Goal: Book appointment/travel/reservation

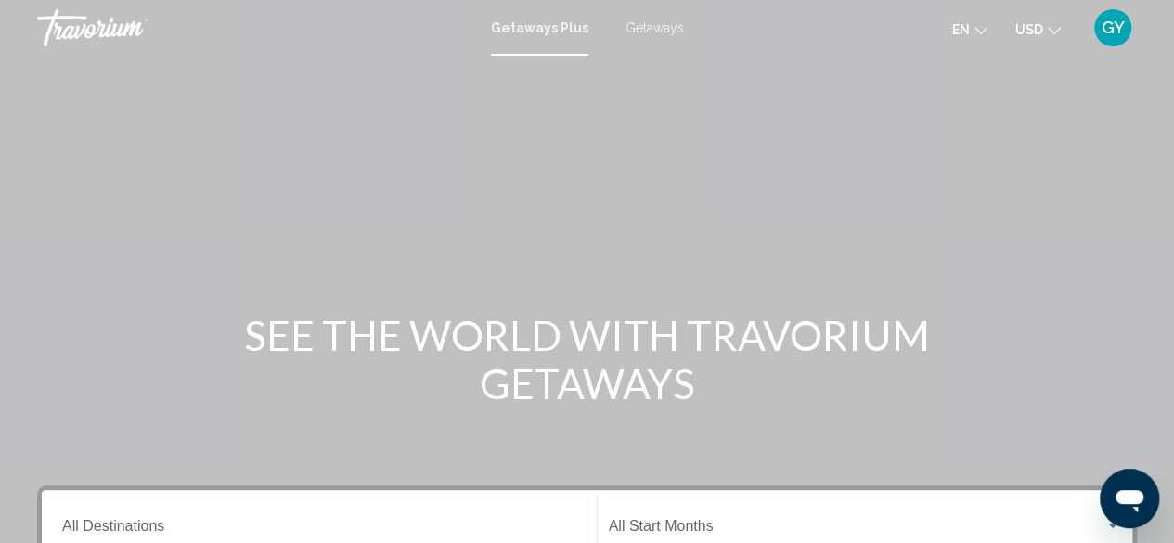
click at [655, 28] on span "Getaways" at bounding box center [654, 27] width 58 height 15
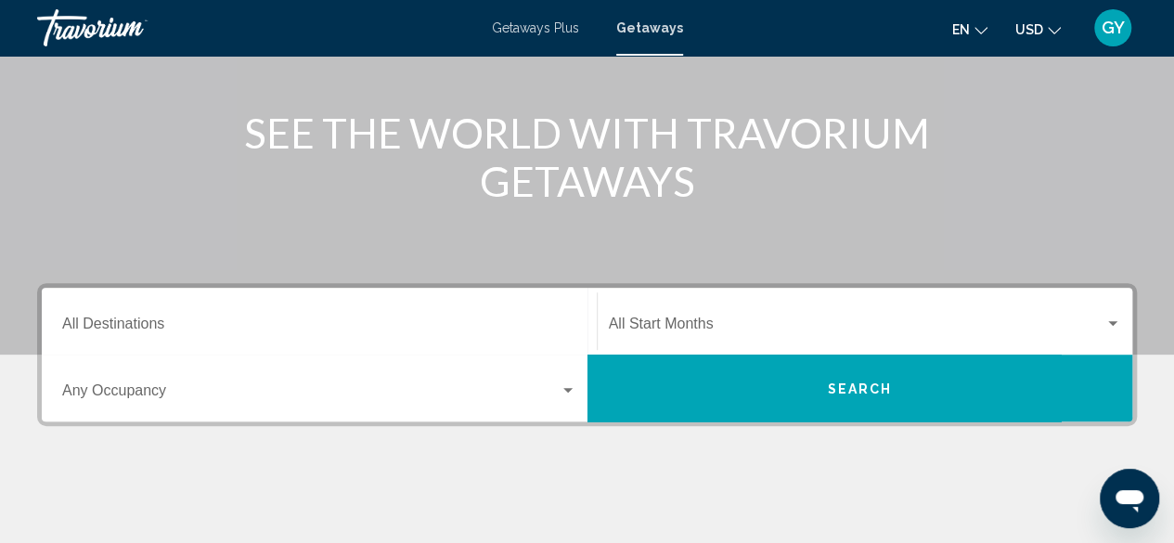
scroll to position [215, 0]
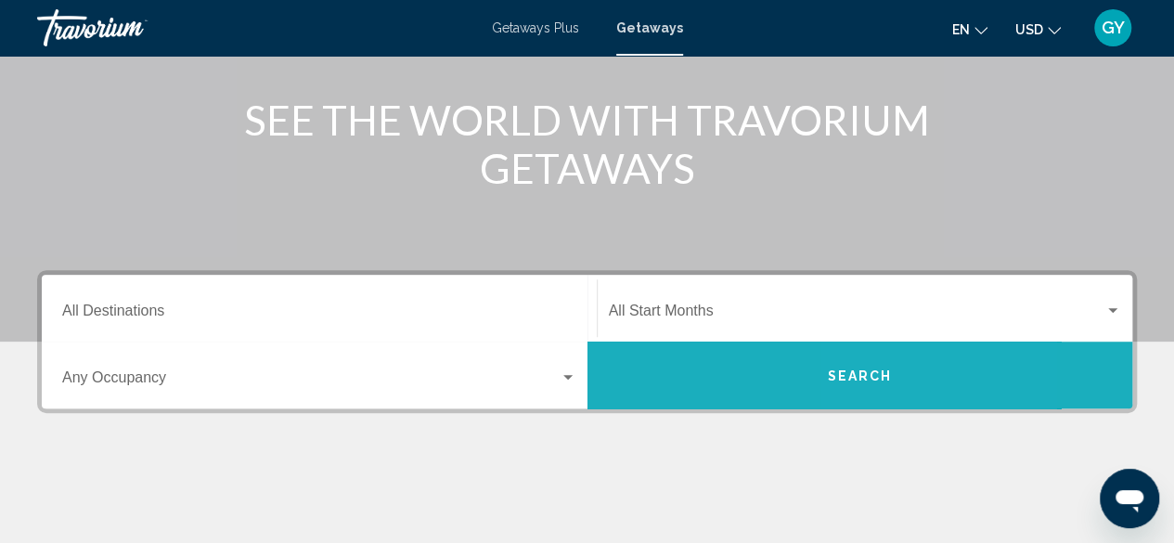
click at [872, 380] on span "Search" at bounding box center [859, 375] width 65 height 15
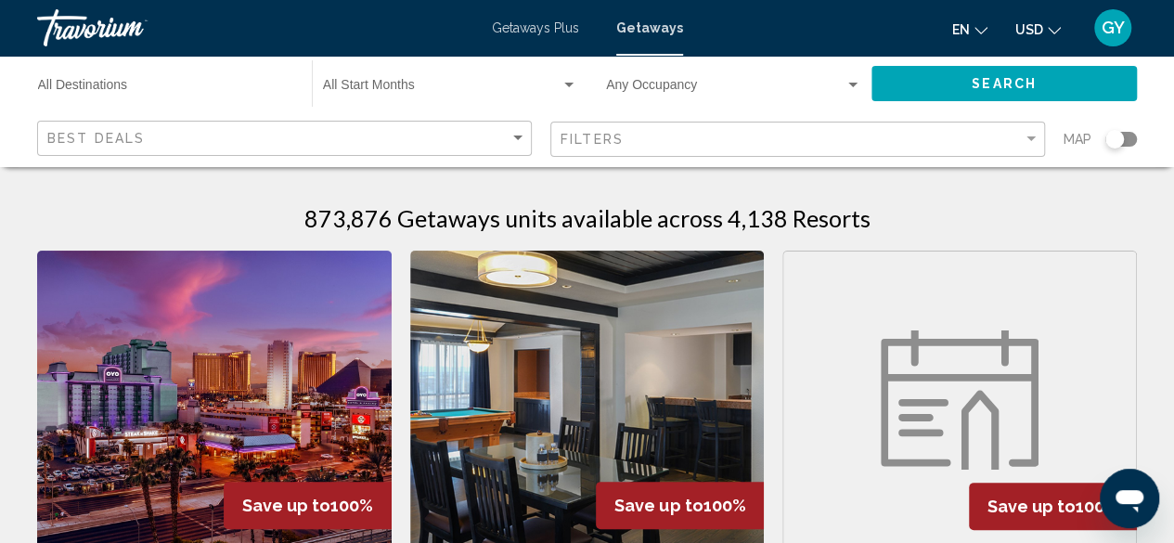
click at [225, 88] on input "Destination All Destinations" at bounding box center [165, 89] width 255 height 15
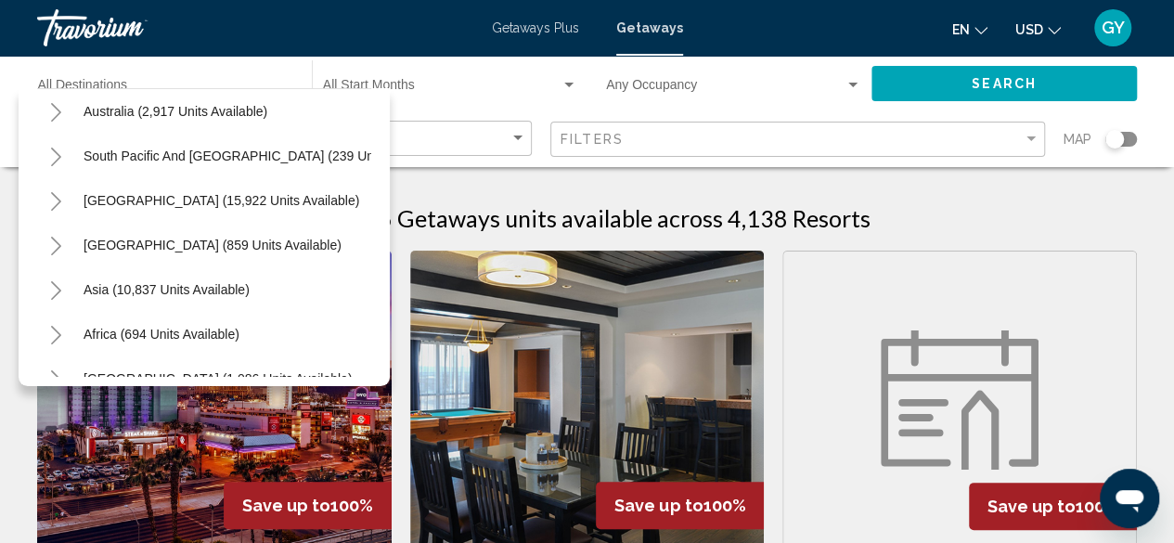
scroll to position [278, 0]
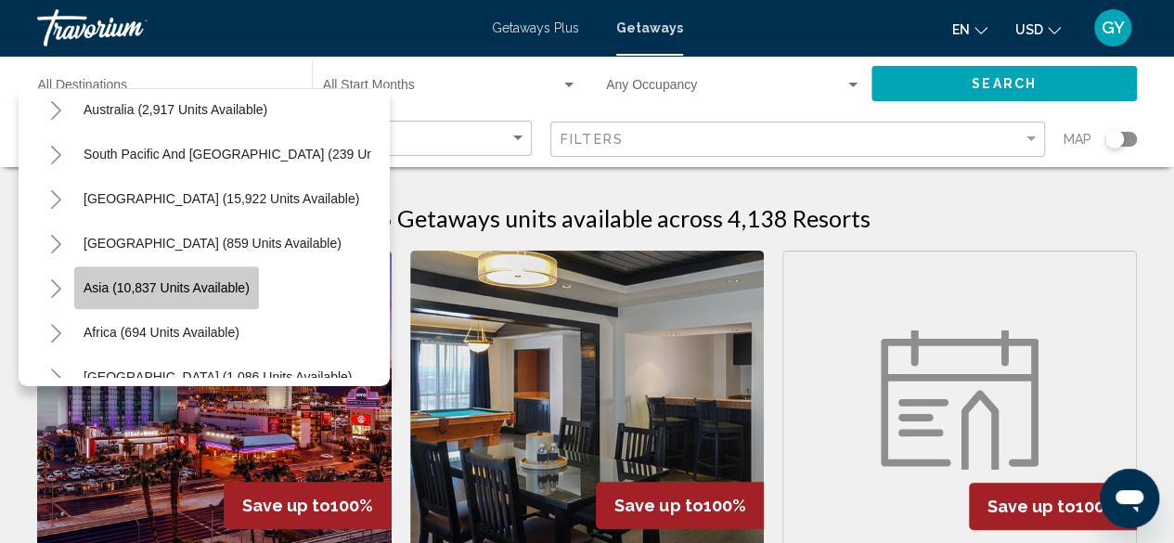
click at [187, 277] on button "Asia (10,837 units available)" at bounding box center [166, 287] width 185 height 43
type input "**********"
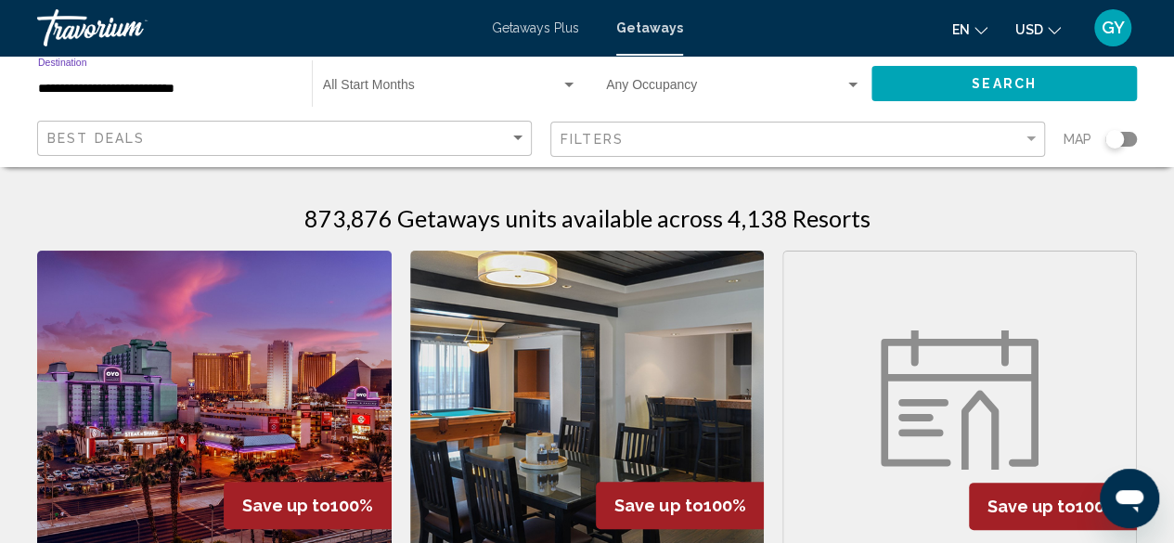
click at [982, 82] on span "Search" at bounding box center [1004, 84] width 65 height 15
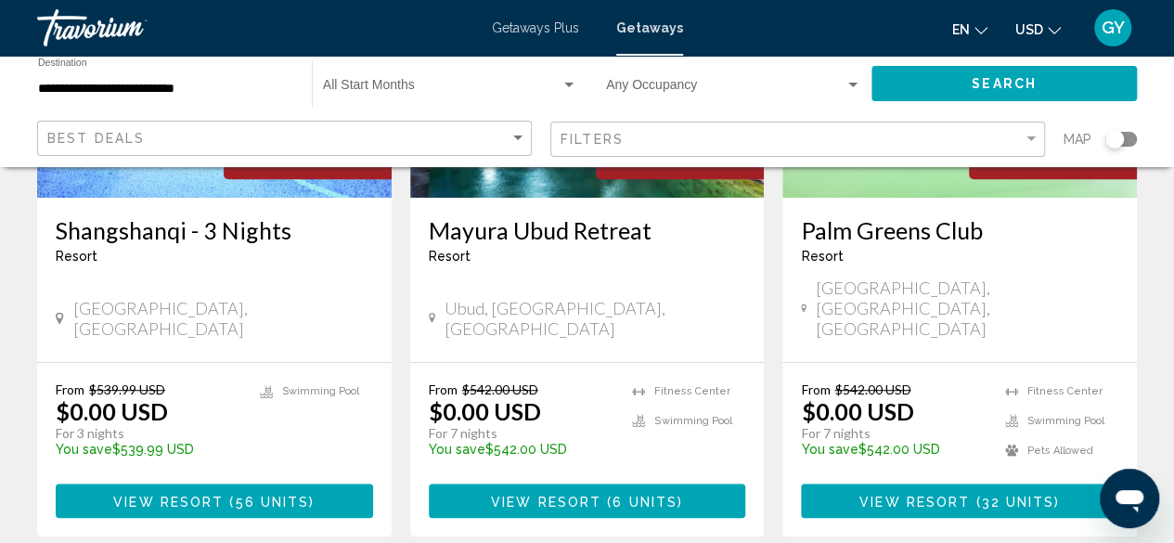
scroll to position [354, 0]
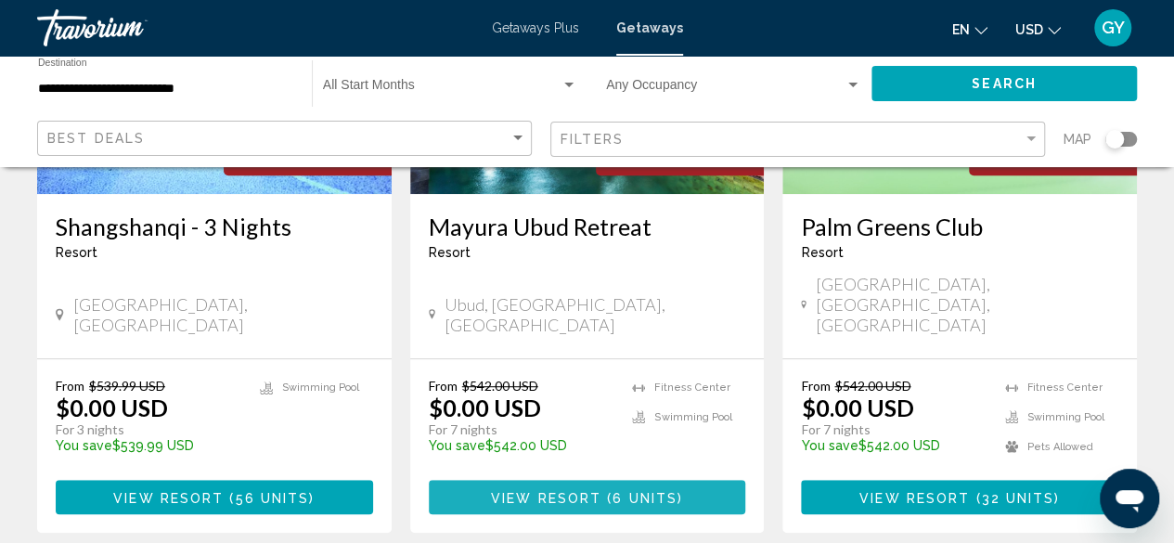
click at [625, 490] on span "6 units" at bounding box center [644, 497] width 65 height 15
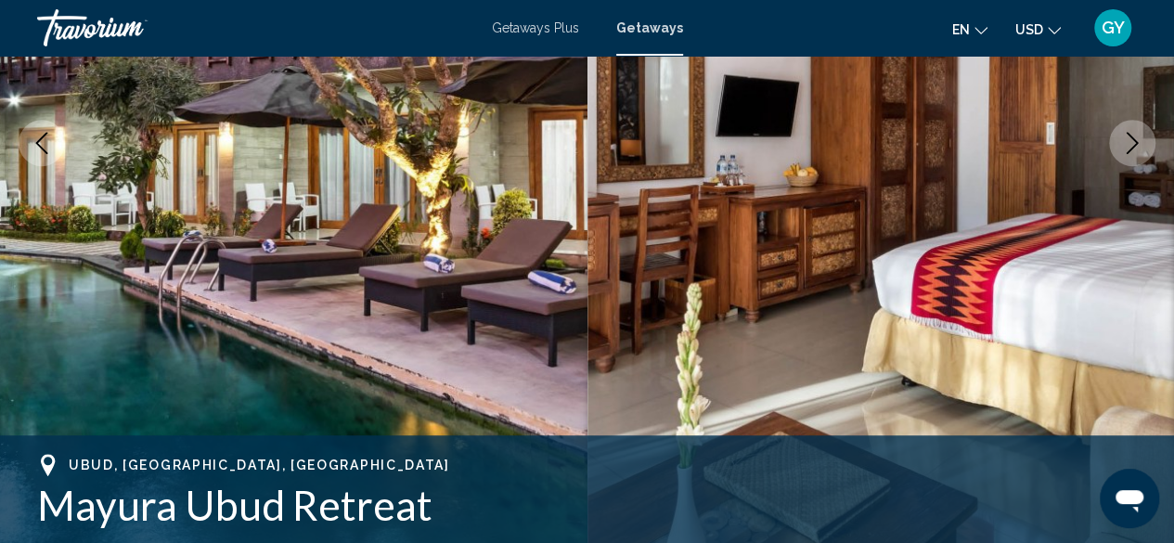
scroll to position [225, 0]
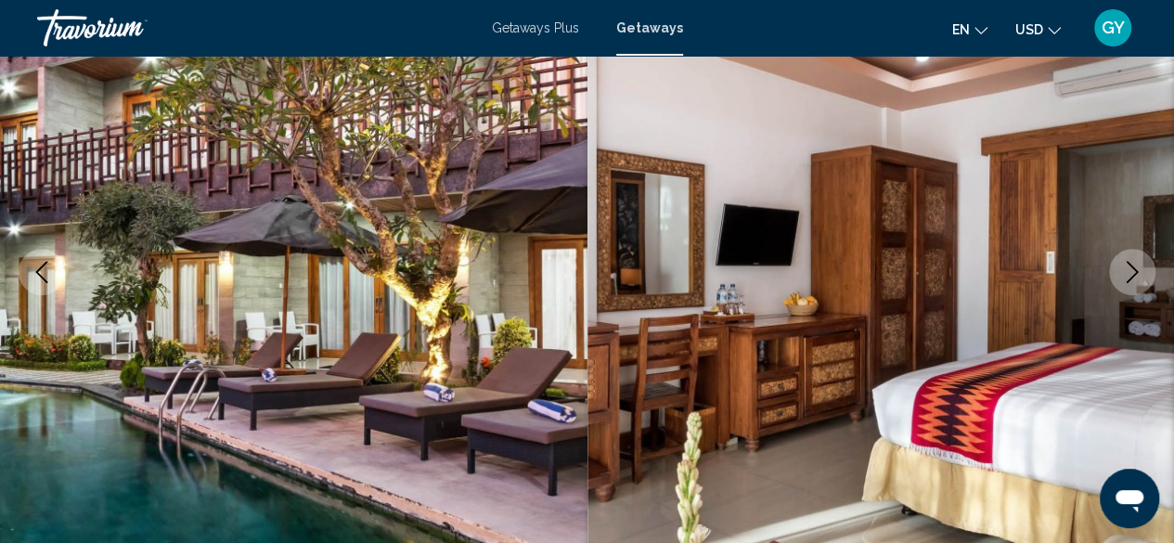
click at [1134, 264] on icon "Next image" at bounding box center [1132, 272] width 22 height 22
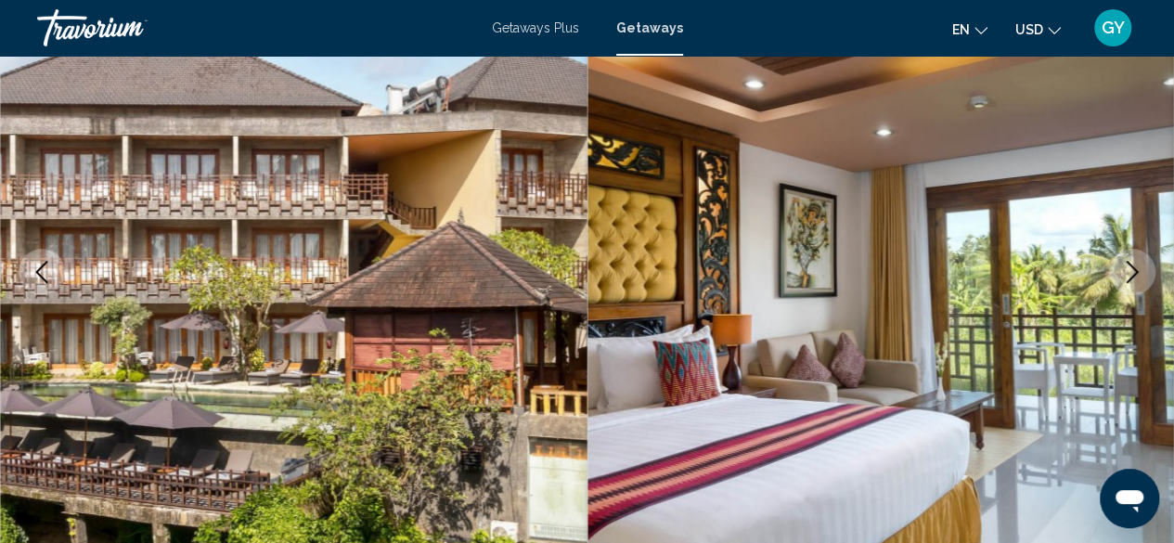
click at [1130, 269] on icon "Next image" at bounding box center [1132, 272] width 22 height 22
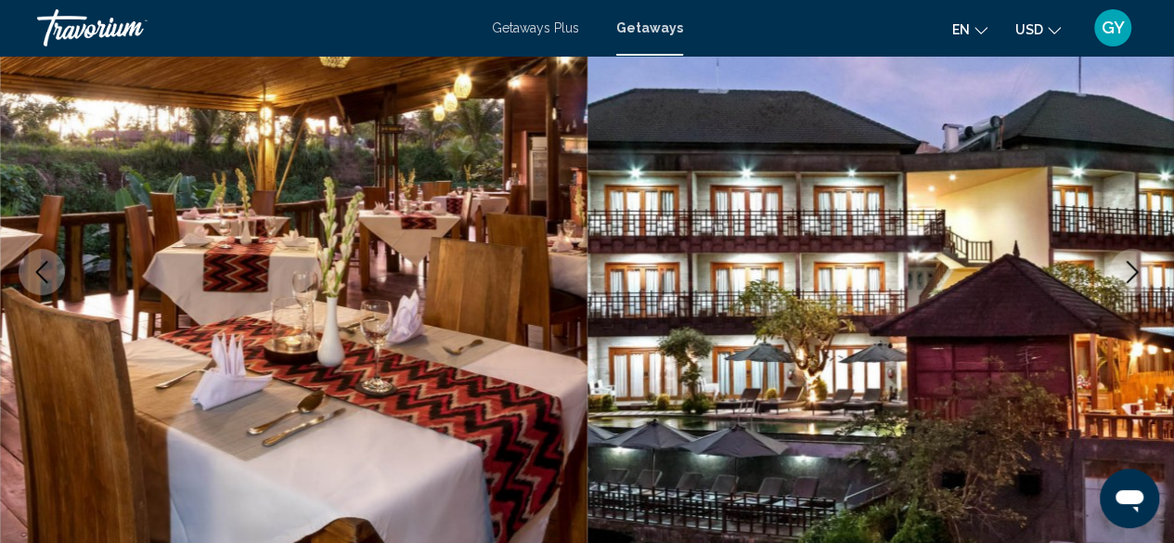
click at [1124, 272] on icon "Next image" at bounding box center [1132, 272] width 22 height 22
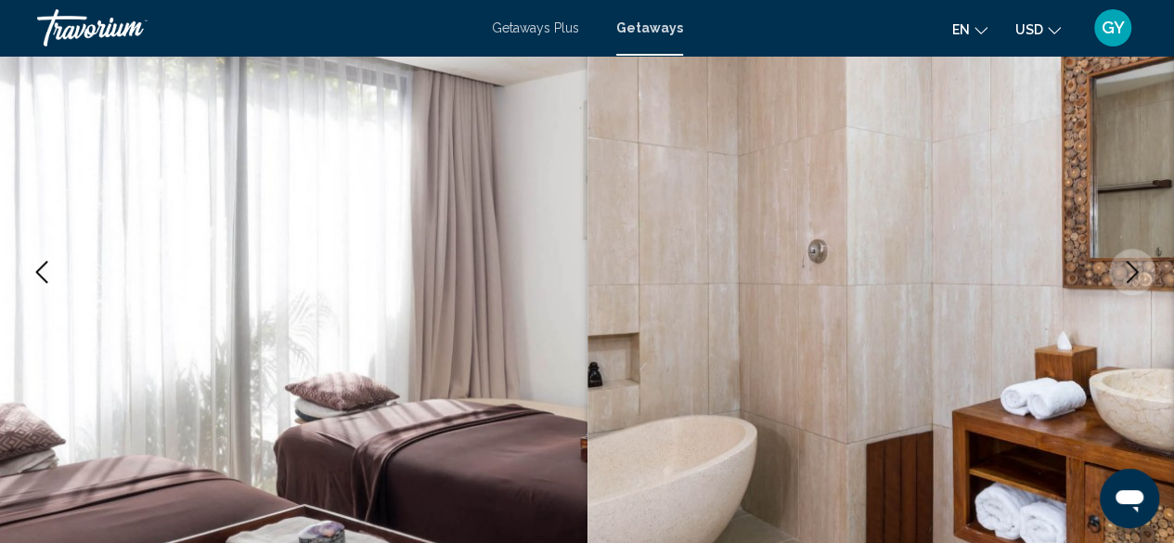
click at [1124, 272] on icon "Next image" at bounding box center [1132, 272] width 22 height 22
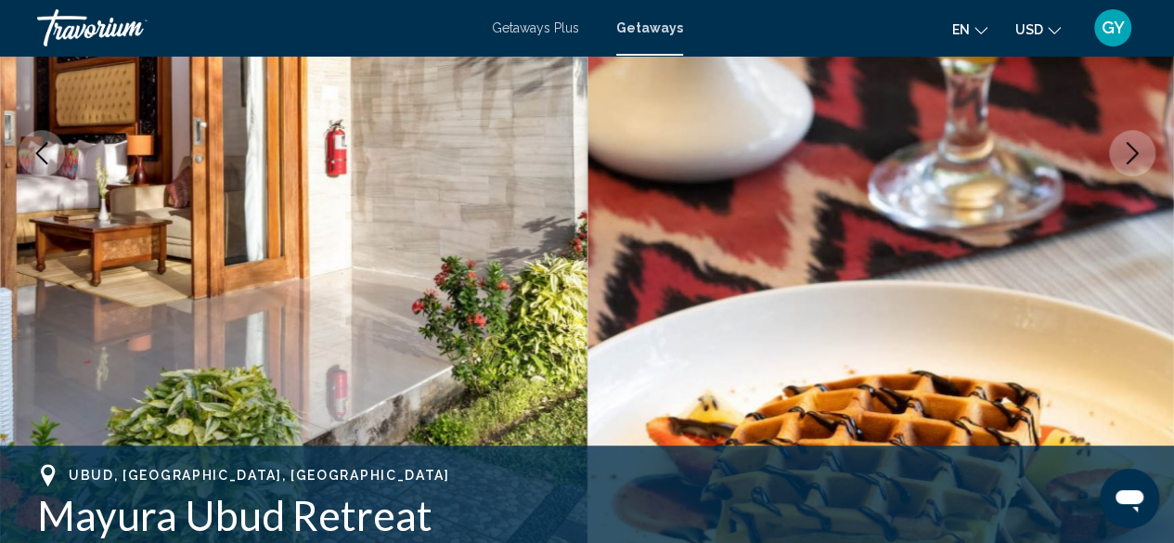
scroll to position [0, 0]
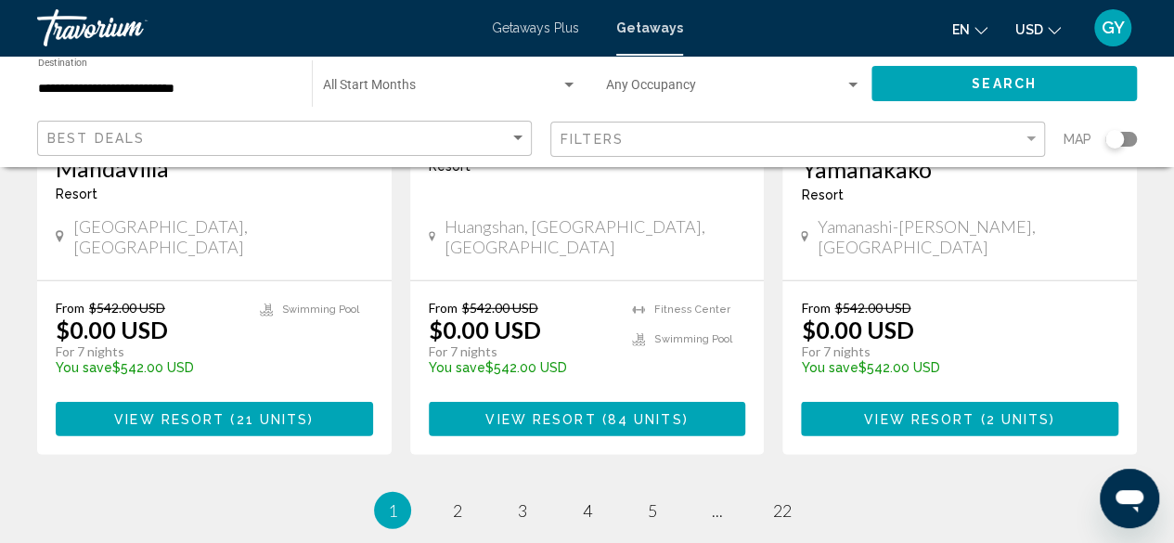
scroll to position [2571, 0]
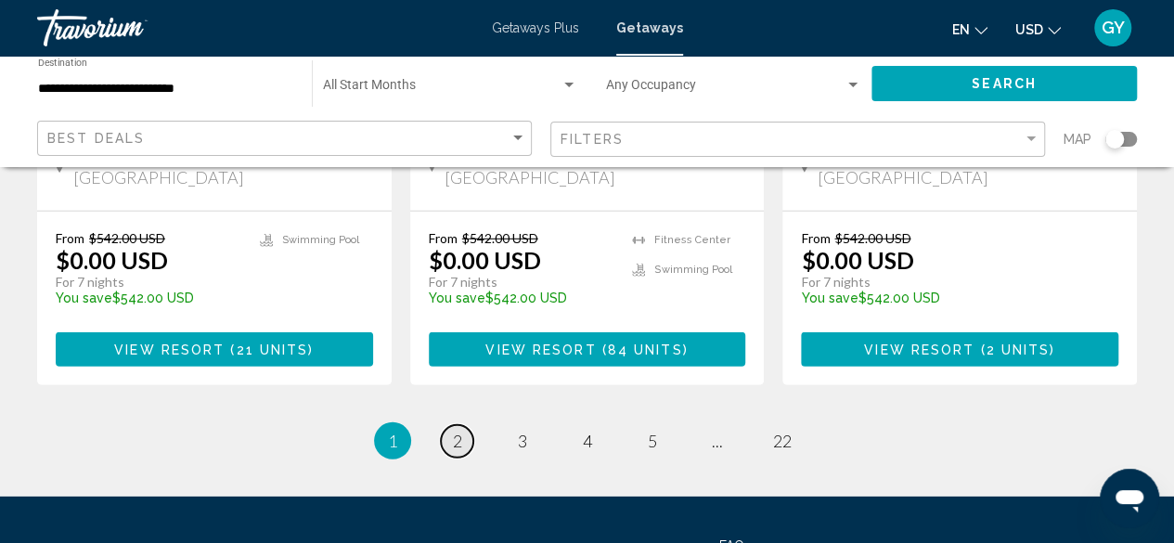
click at [464, 425] on link "page 2" at bounding box center [457, 441] width 32 height 32
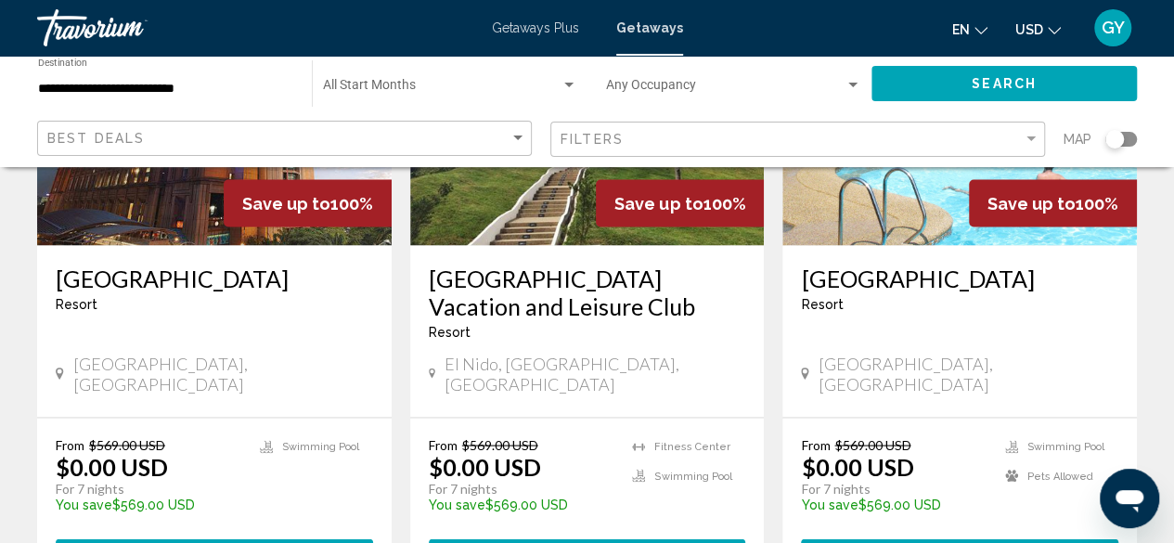
scroll to position [1708, 0]
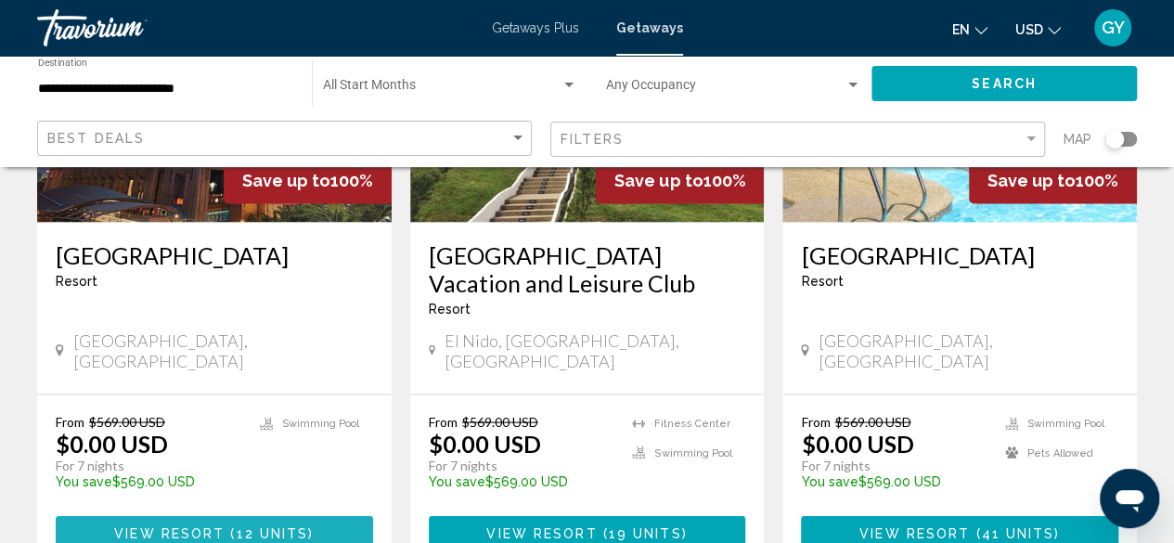
click at [241, 525] on span "12 units" at bounding box center [273, 532] width 72 height 15
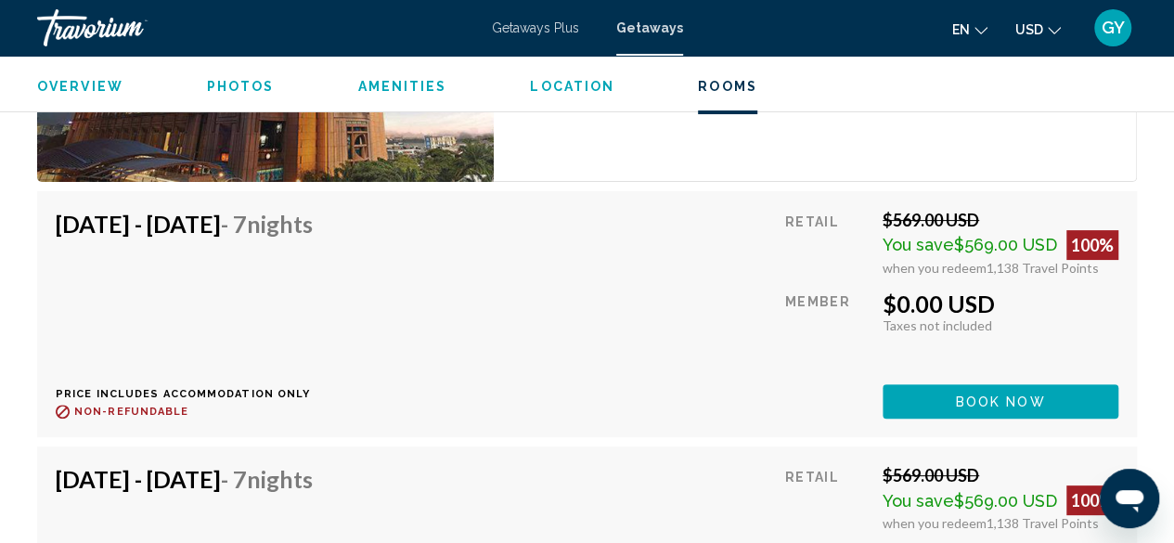
scroll to position [3548, 0]
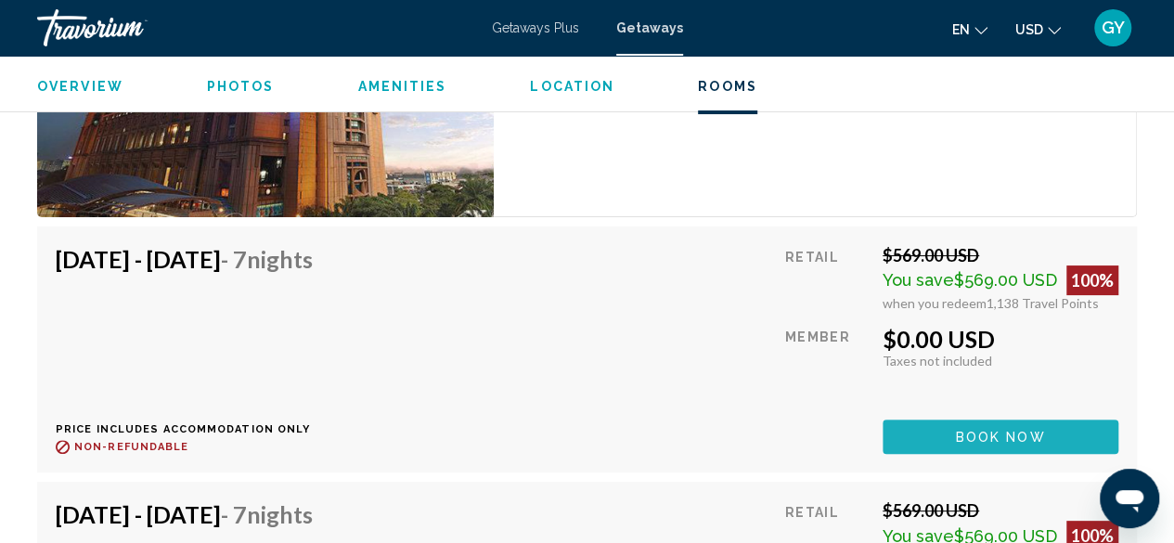
click at [971, 430] on button "Book now" at bounding box center [1000, 436] width 236 height 34
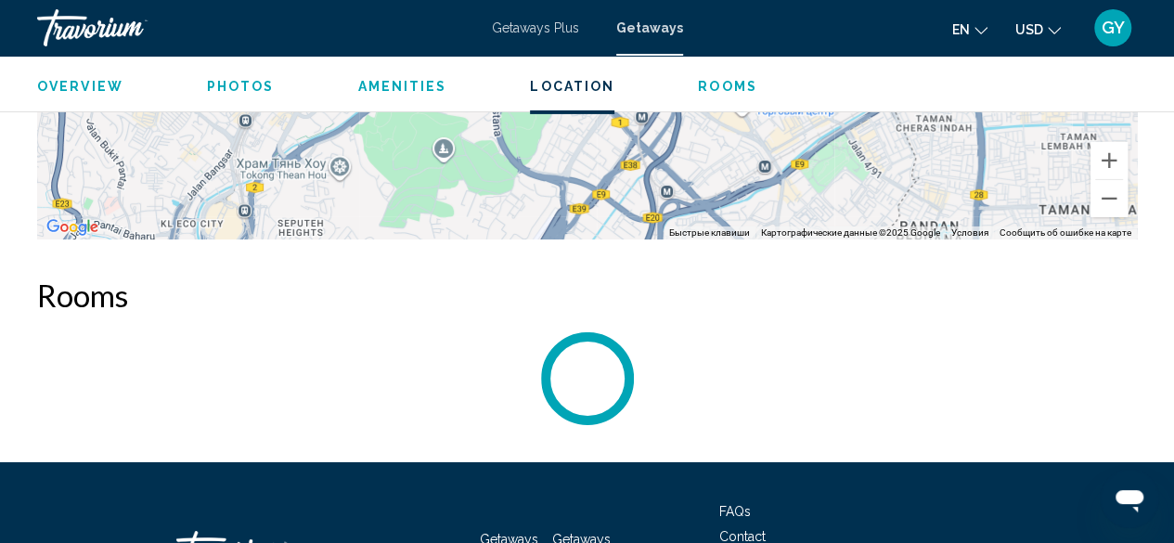
scroll to position [3215, 0]
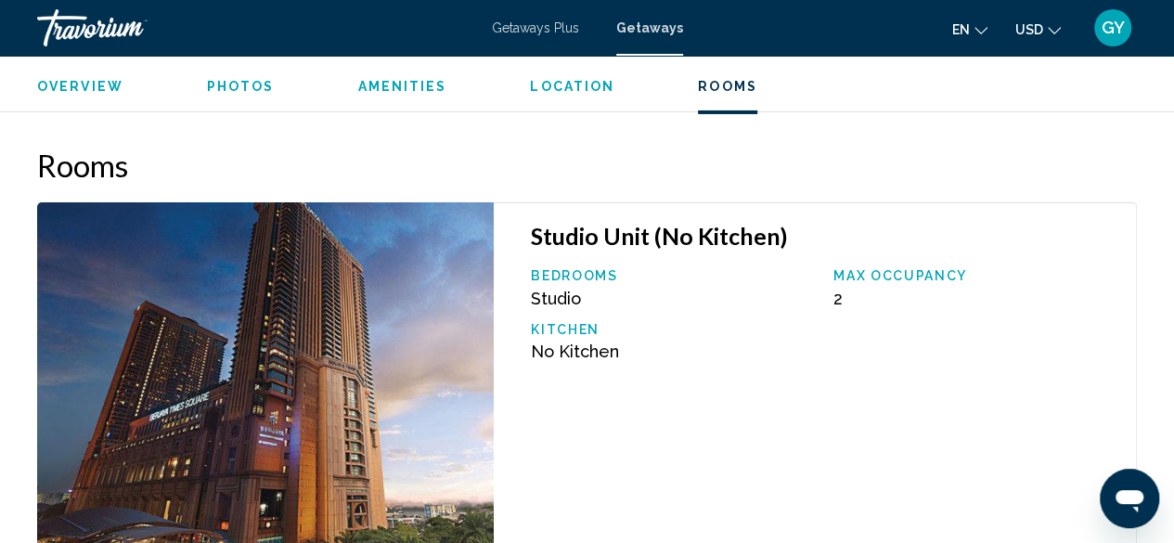
drag, startPoint x: 1180, startPoint y: 66, endPoint x: 1182, endPoint y: 517, distance: 451.0
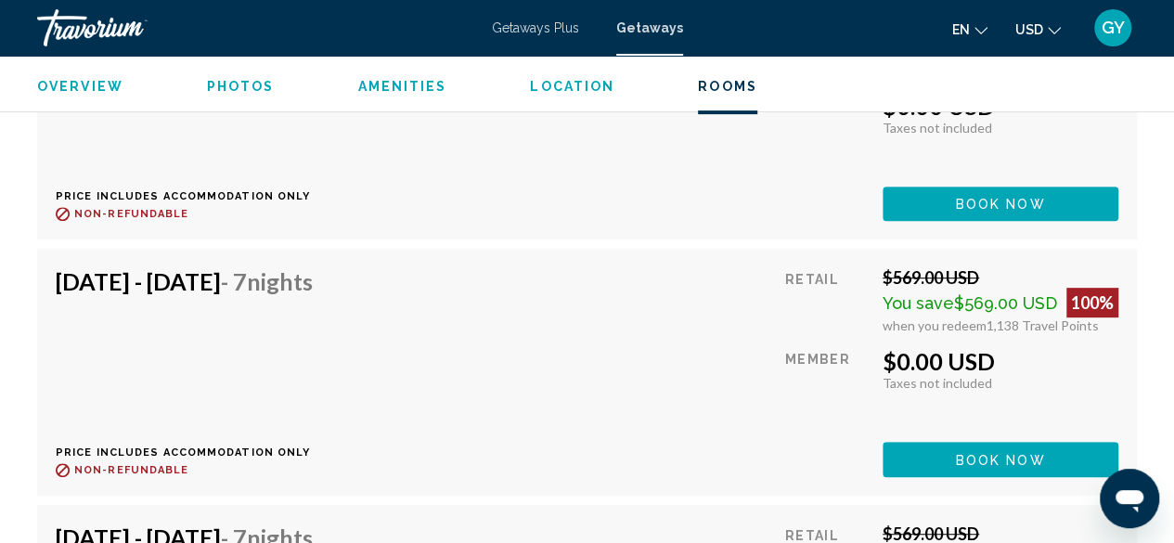
scroll to position [3758, 0]
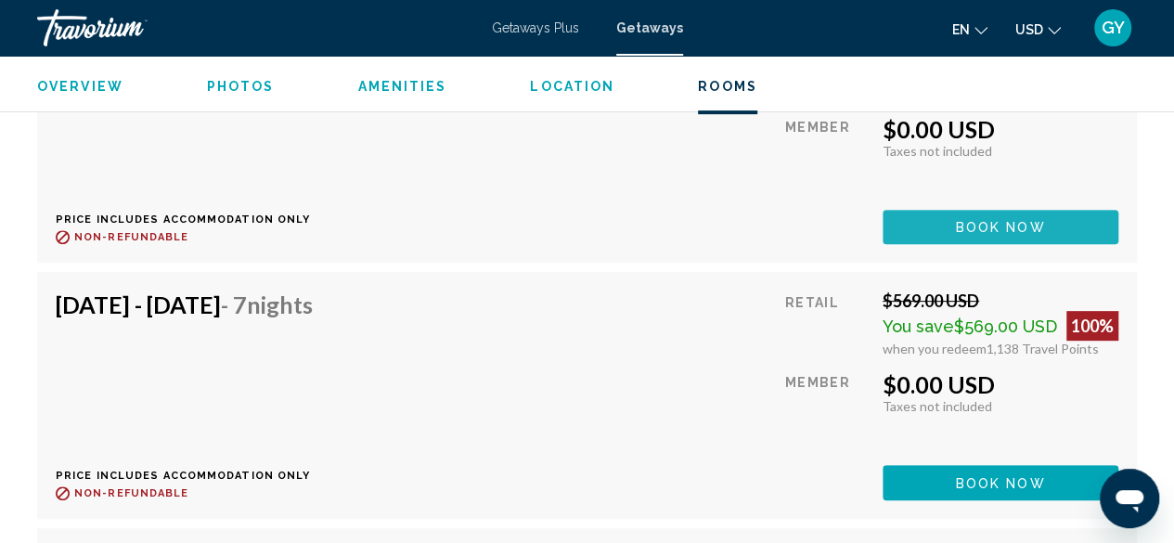
click at [1041, 220] on span "Book now" at bounding box center [1001, 227] width 90 height 15
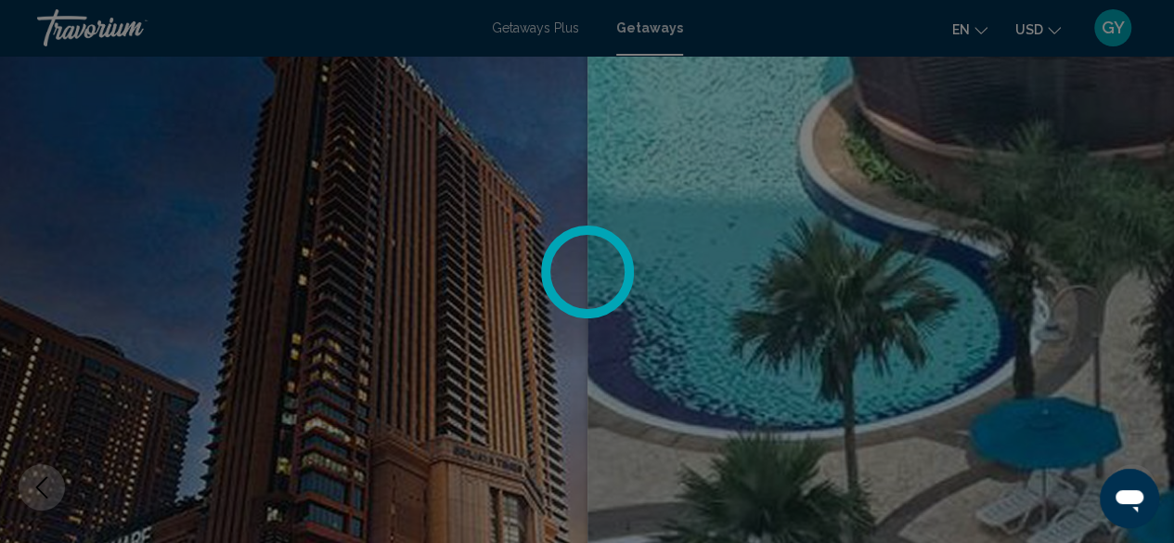
scroll to position [0, 0]
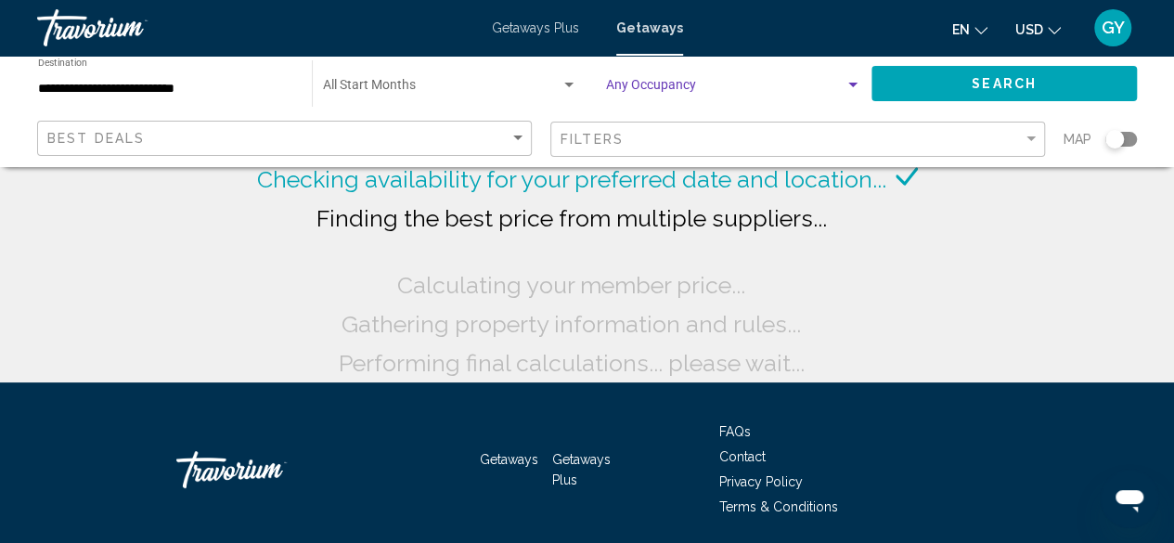
click at [853, 78] on div "Search widget" at bounding box center [852, 85] width 17 height 15
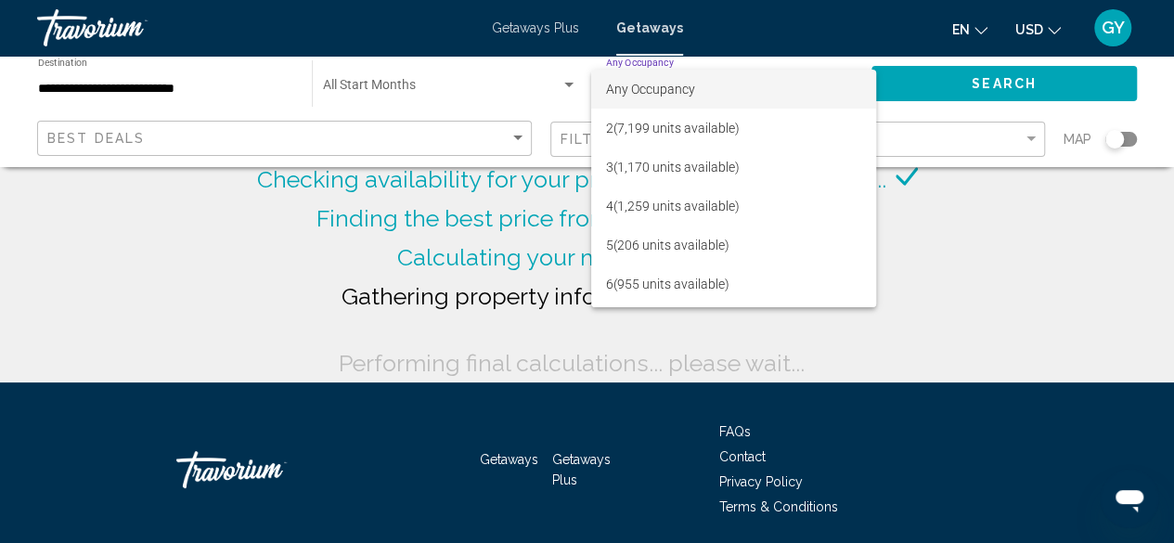
scroll to position [35, 0]
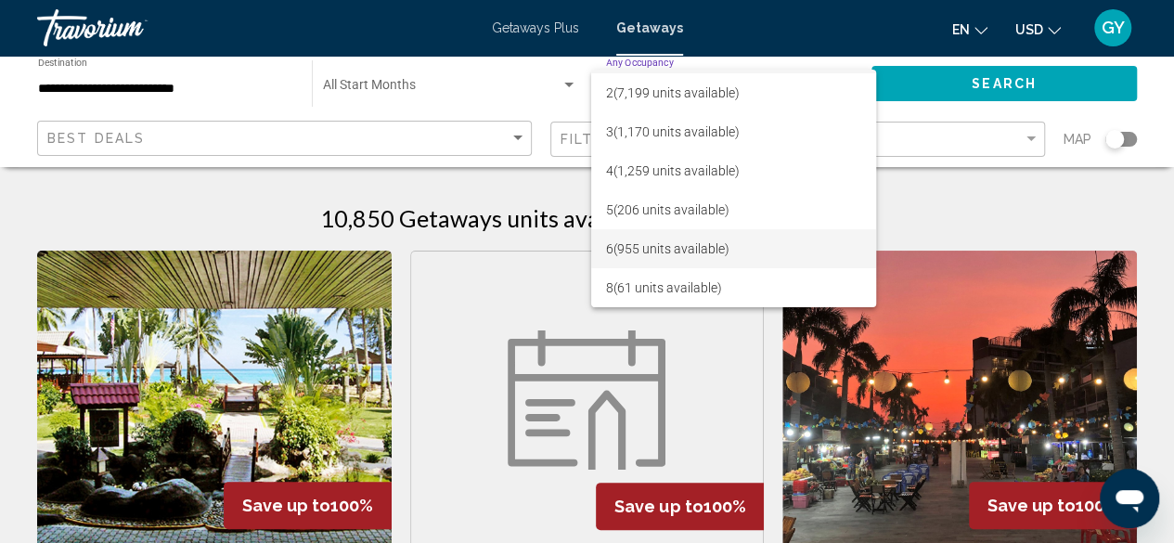
click at [746, 244] on span "6 (955 units available)" at bounding box center [733, 248] width 255 height 39
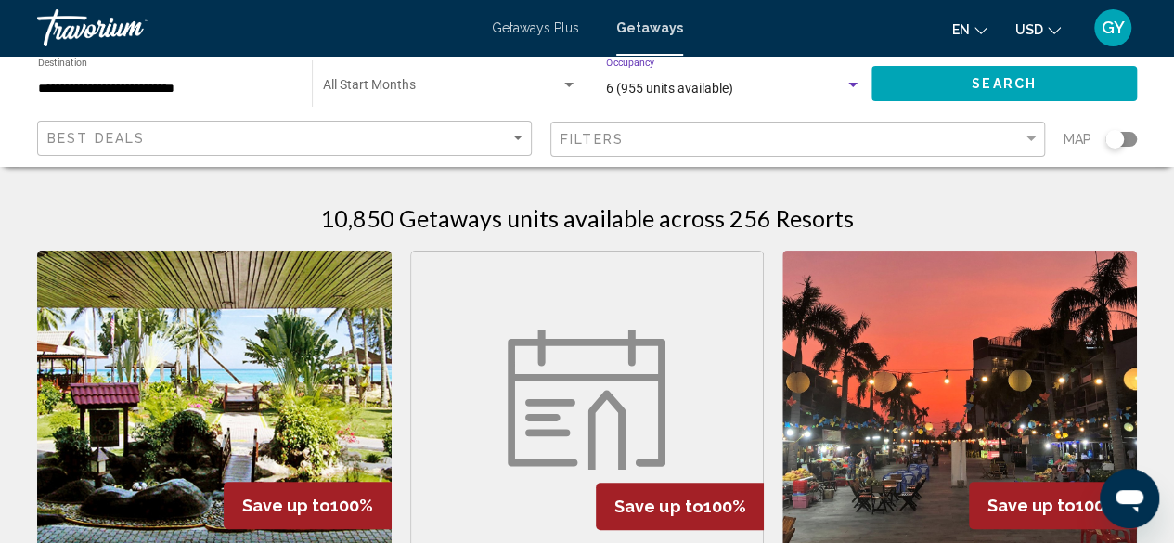
click at [1047, 77] on button "Search" at bounding box center [1003, 83] width 265 height 34
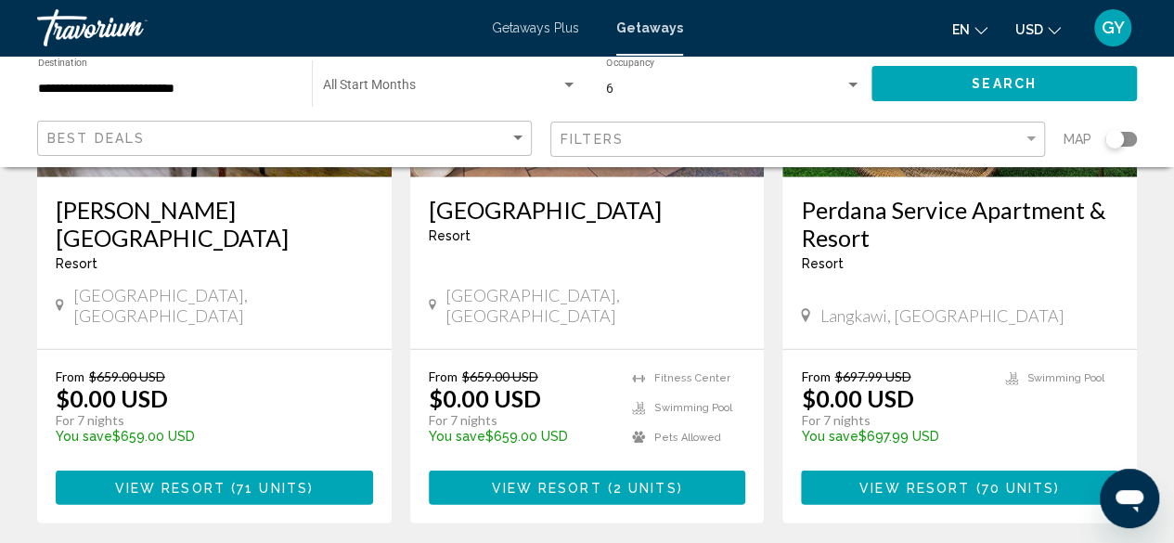
scroll to position [2539, 0]
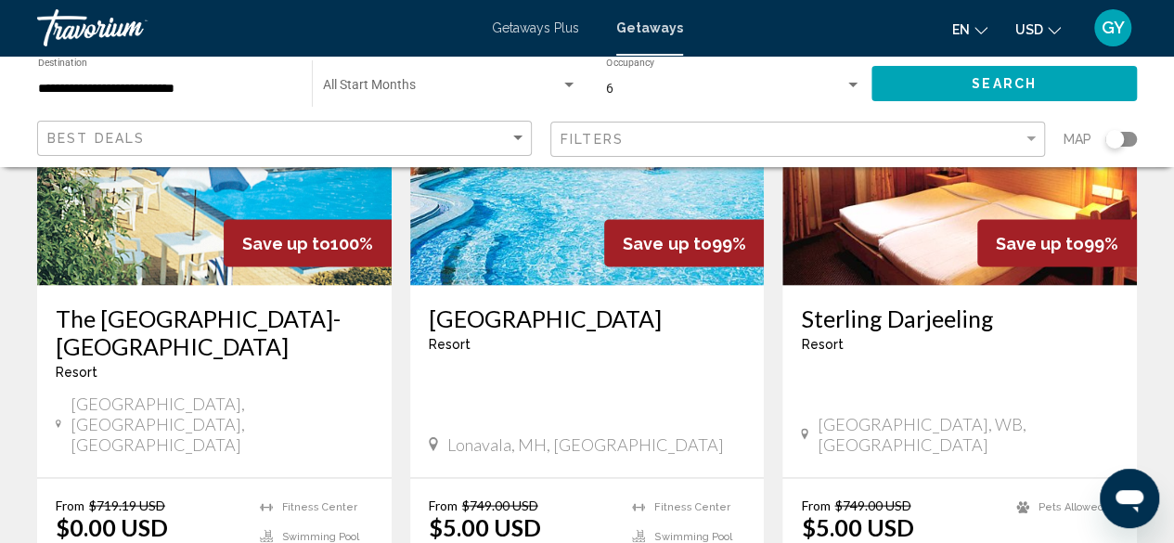
scroll to position [1665, 0]
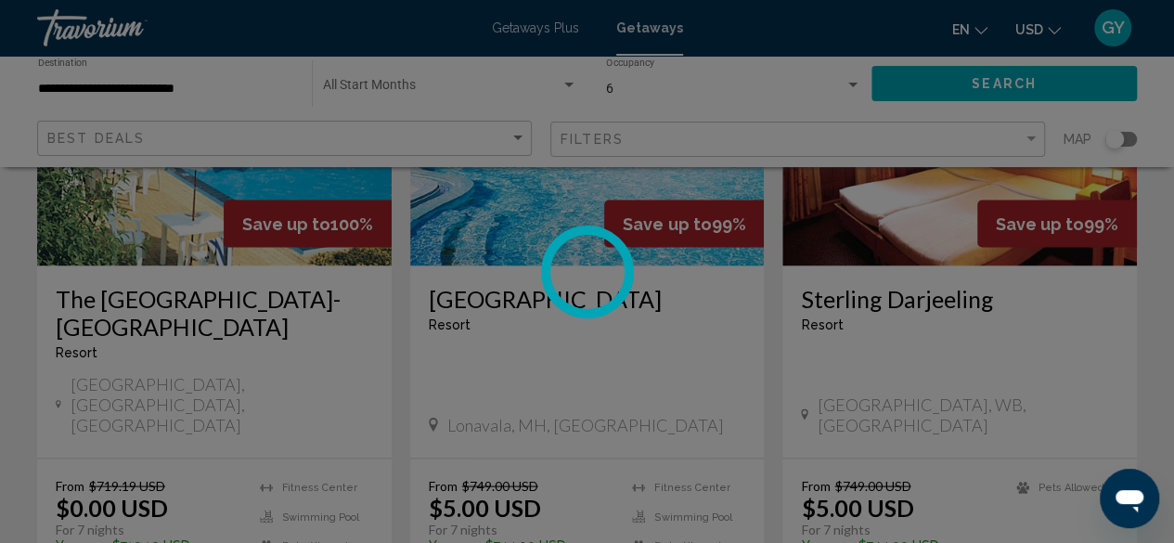
scroll to position [225, 0]
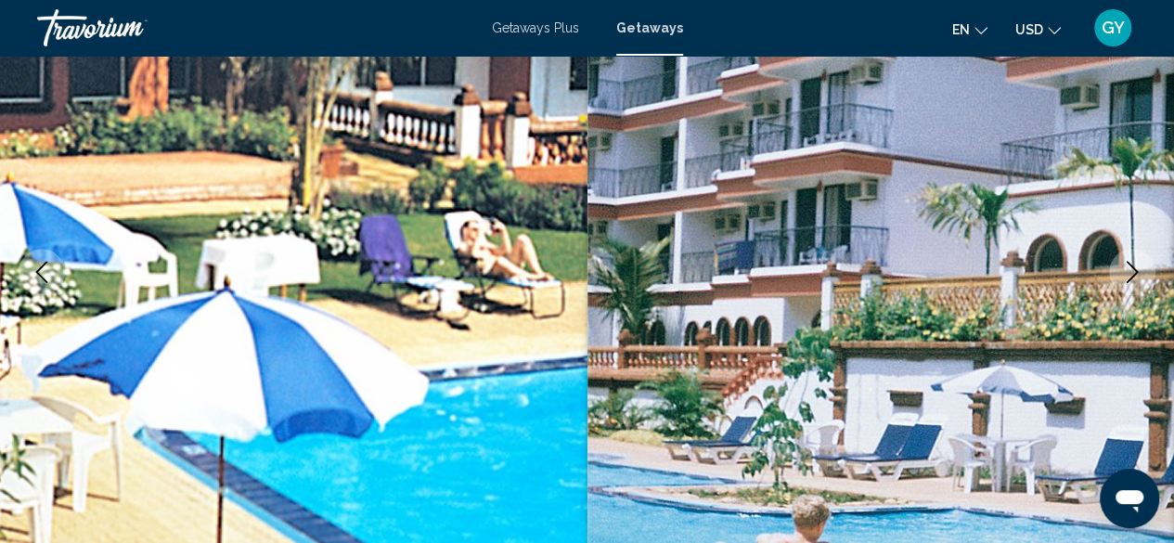
click at [1128, 266] on icon "Next image" at bounding box center [1132, 272] width 22 height 22
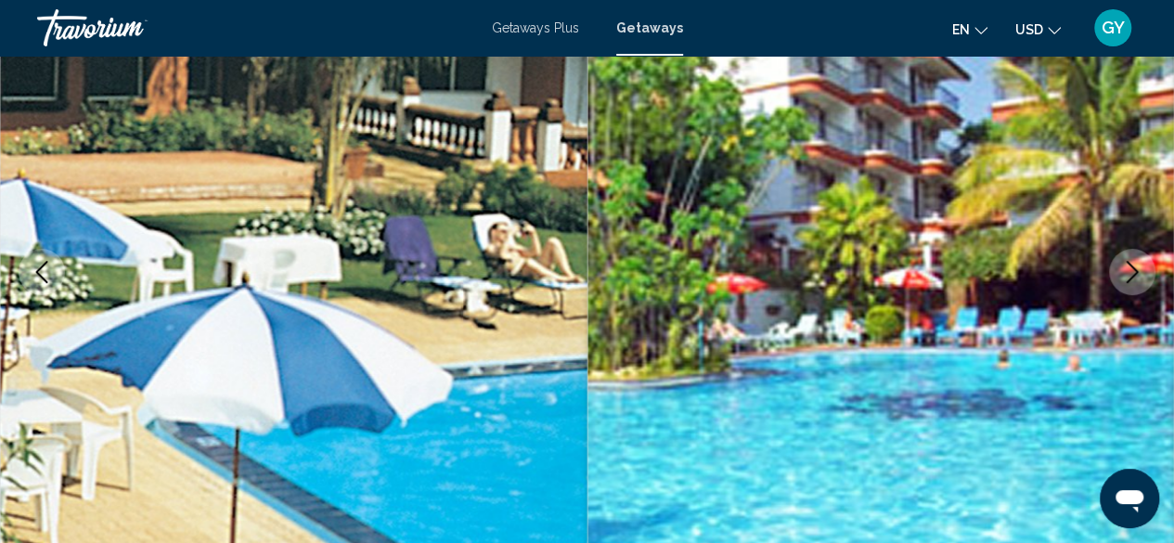
click at [1123, 274] on icon "Next image" at bounding box center [1132, 272] width 22 height 22
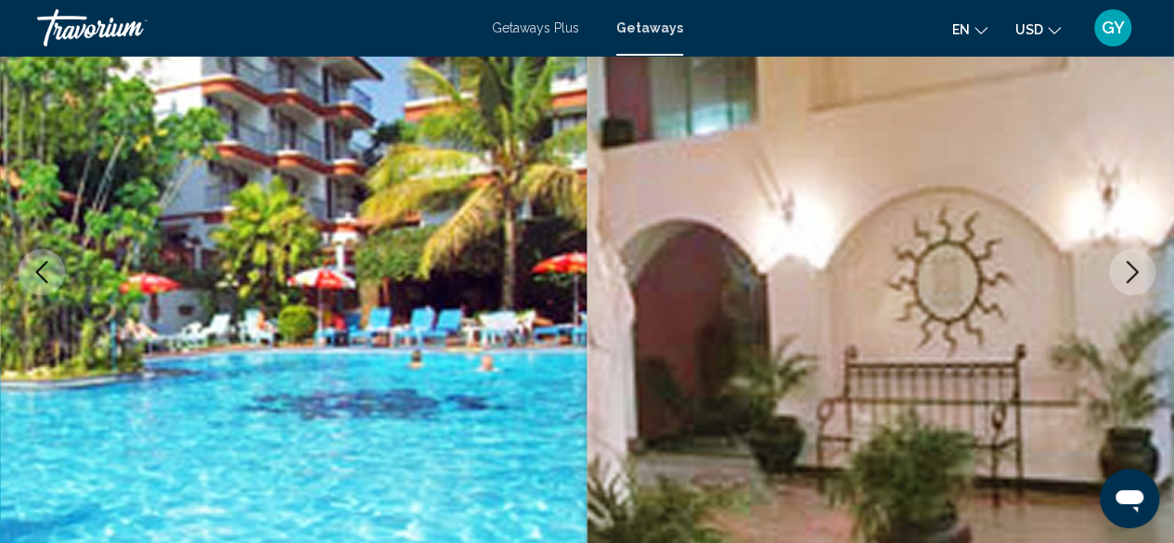
click at [1123, 274] on icon "Next image" at bounding box center [1132, 272] width 22 height 22
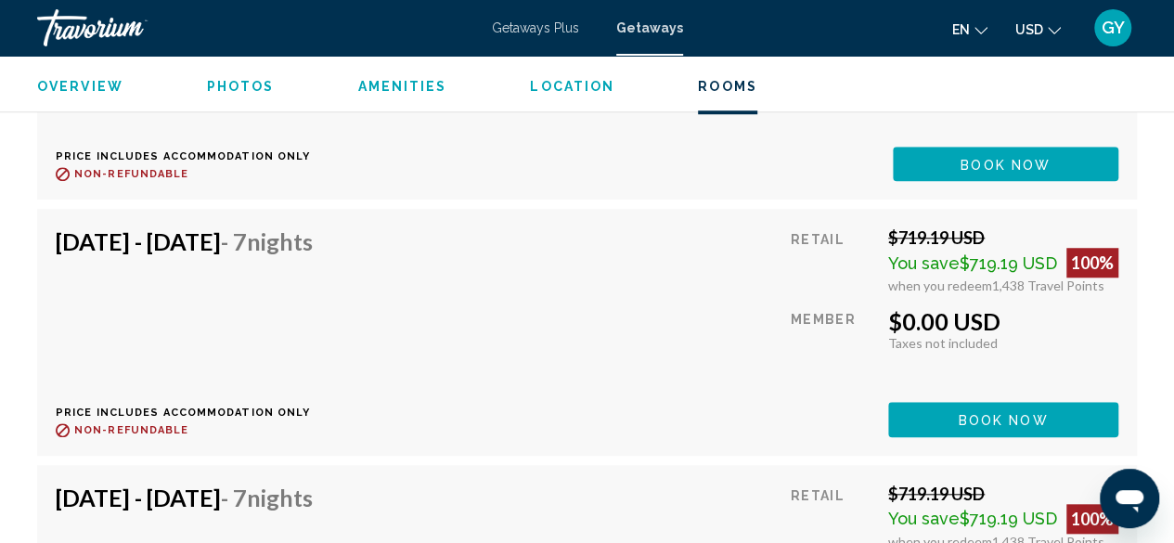
scroll to position [4194, 0]
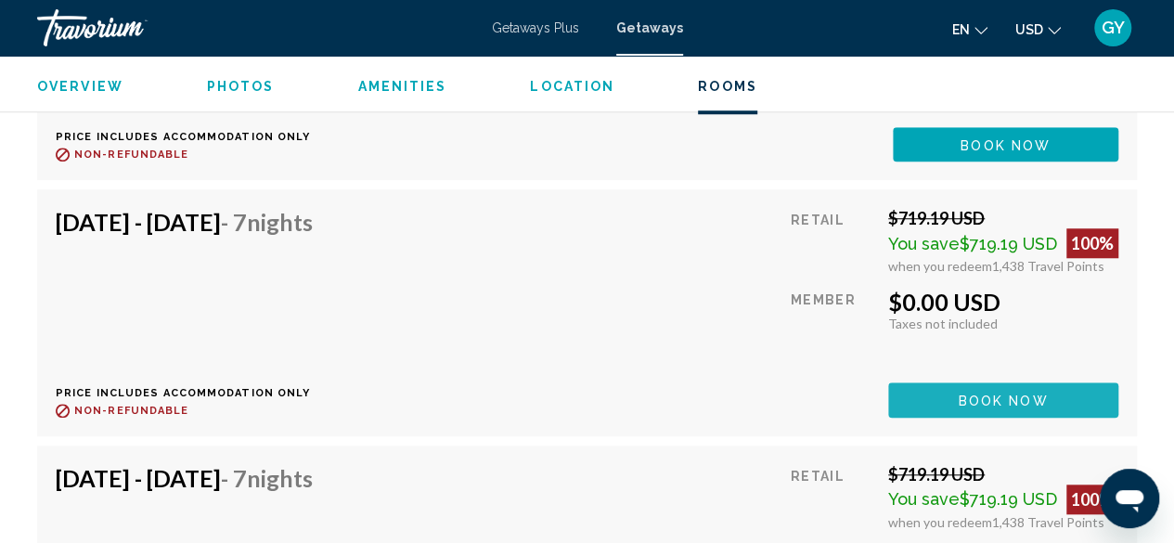
click at [1006, 393] on span "Book now" at bounding box center [1004, 400] width 90 height 15
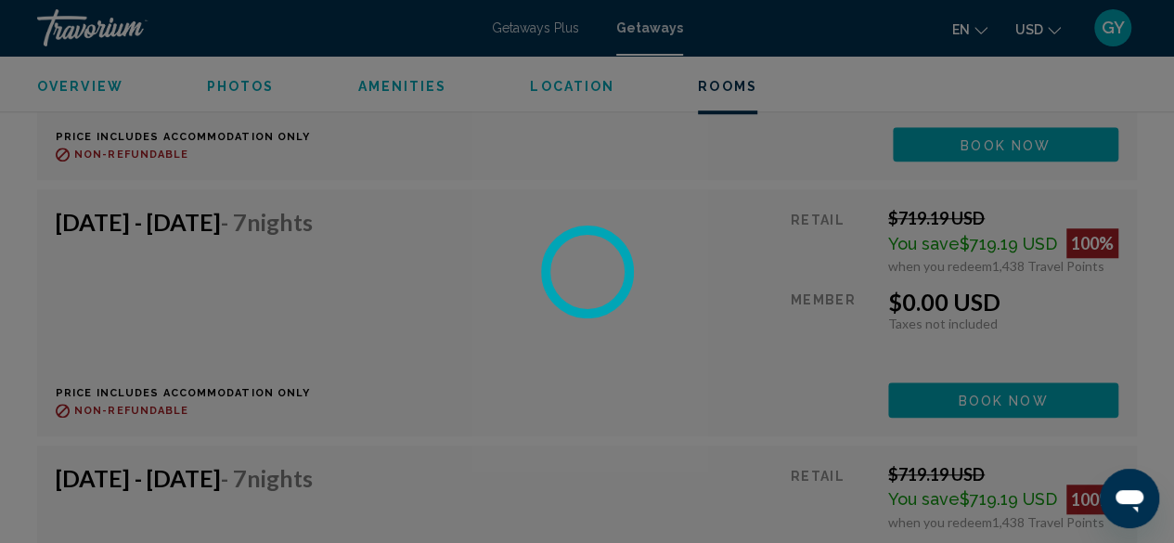
click at [603, 365] on div at bounding box center [587, 271] width 1174 height 543
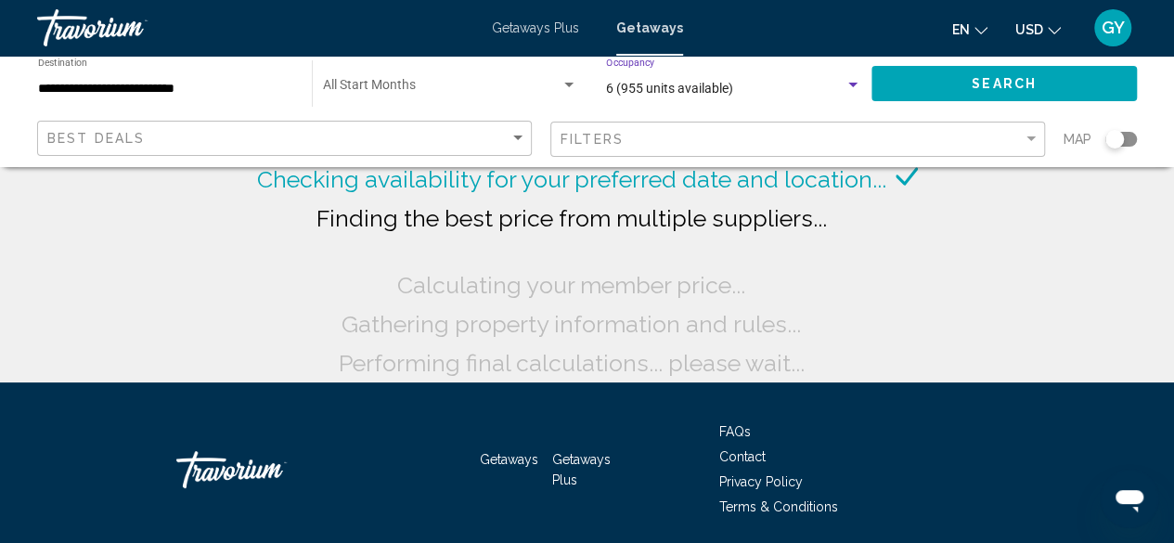
click at [854, 84] on div "Search widget" at bounding box center [852, 85] width 9 height 5
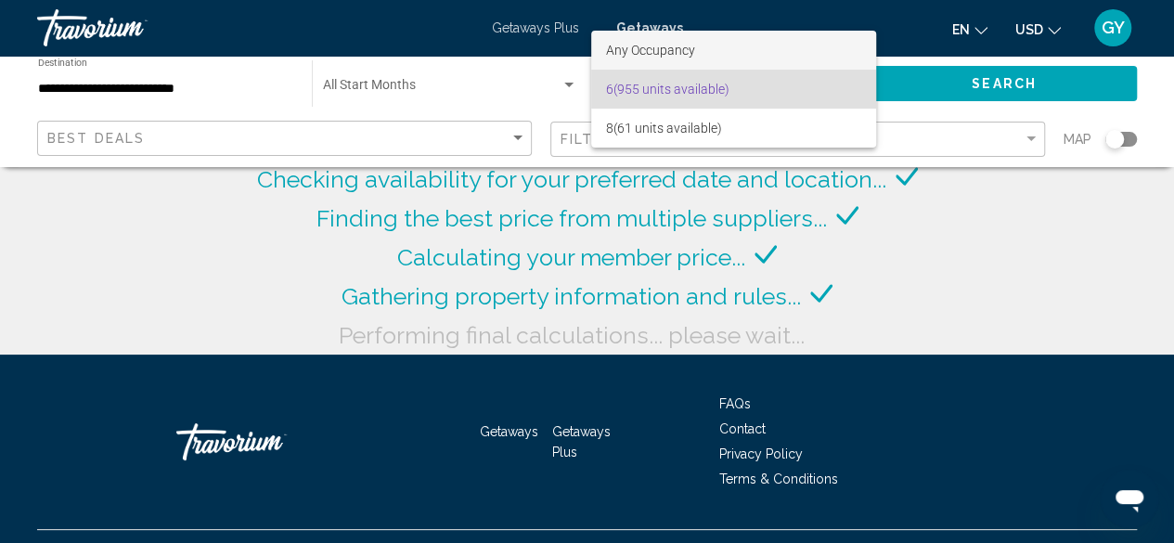
click at [712, 47] on span "Any Occupancy" at bounding box center [733, 50] width 255 height 39
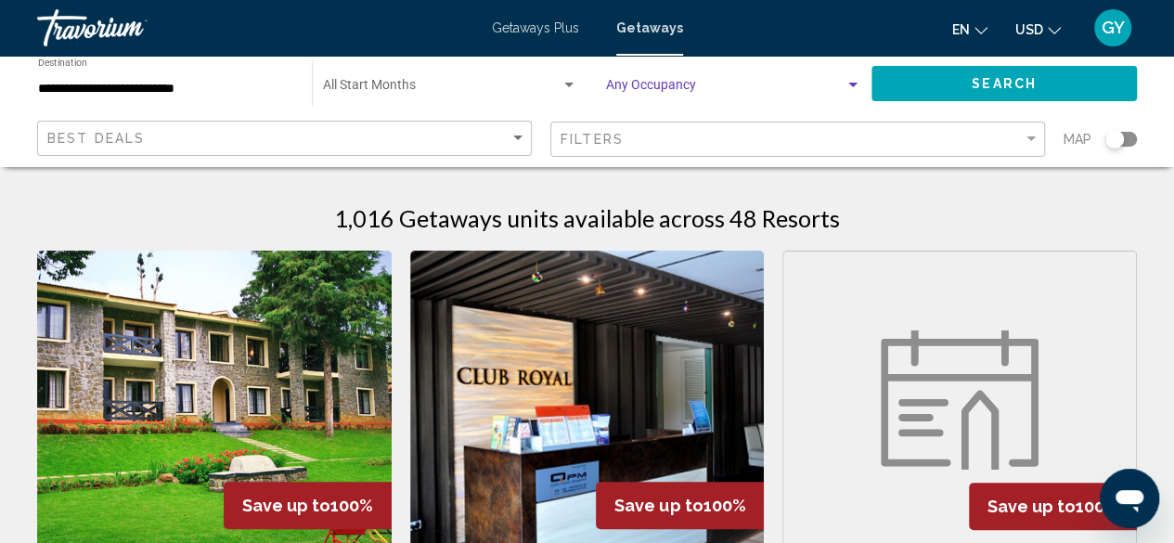
click at [848, 83] on div "Search widget" at bounding box center [852, 85] width 9 height 5
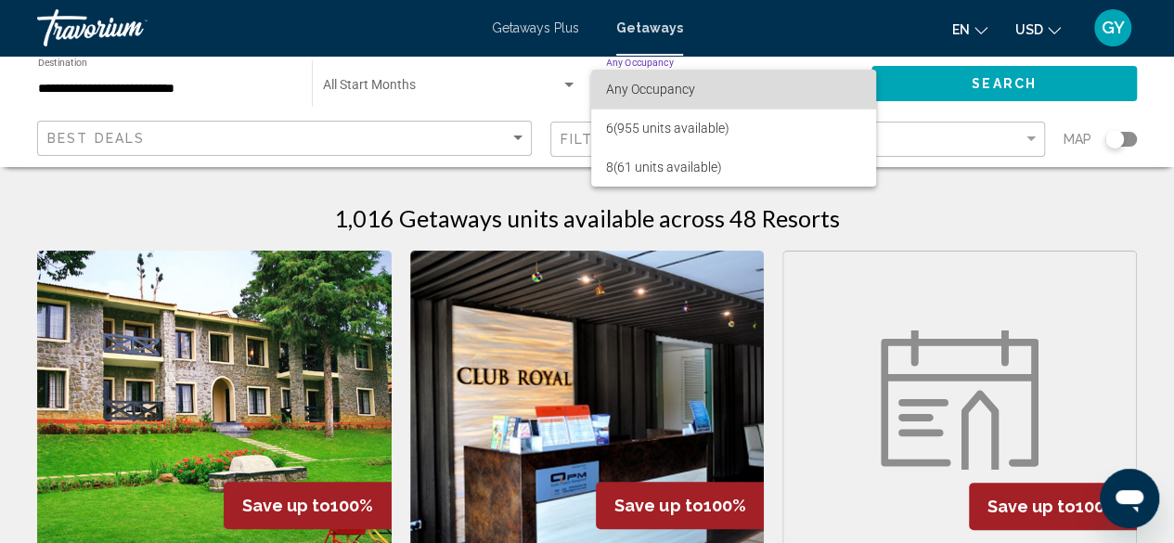
click at [732, 82] on span "Any Occupancy" at bounding box center [733, 89] width 255 height 39
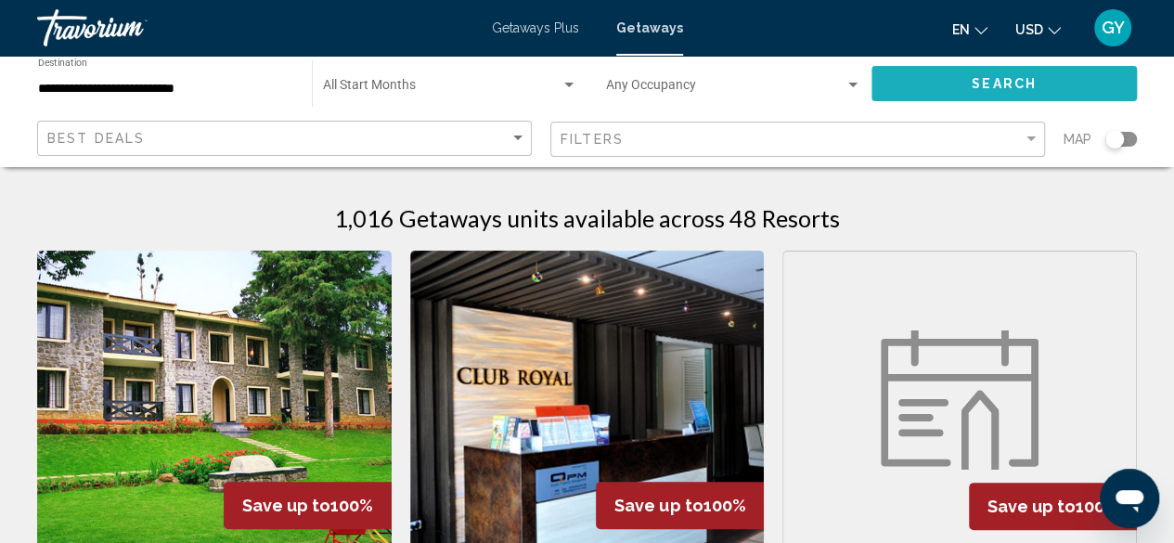
click at [971, 76] on button "Search" at bounding box center [1003, 83] width 265 height 34
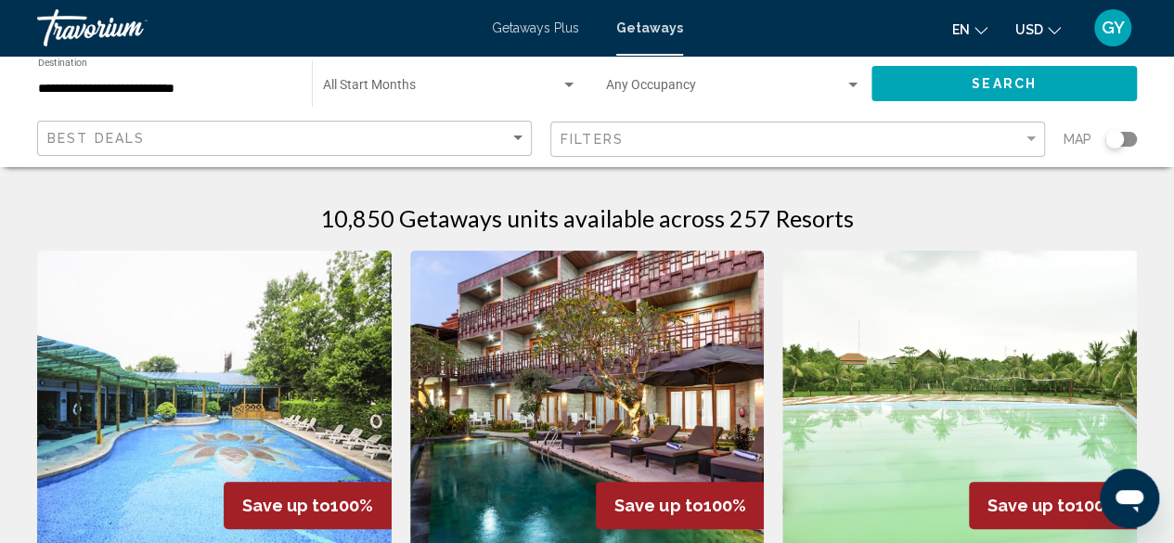
click at [846, 77] on div "Occupancy Any Occupancy" at bounding box center [733, 83] width 255 height 51
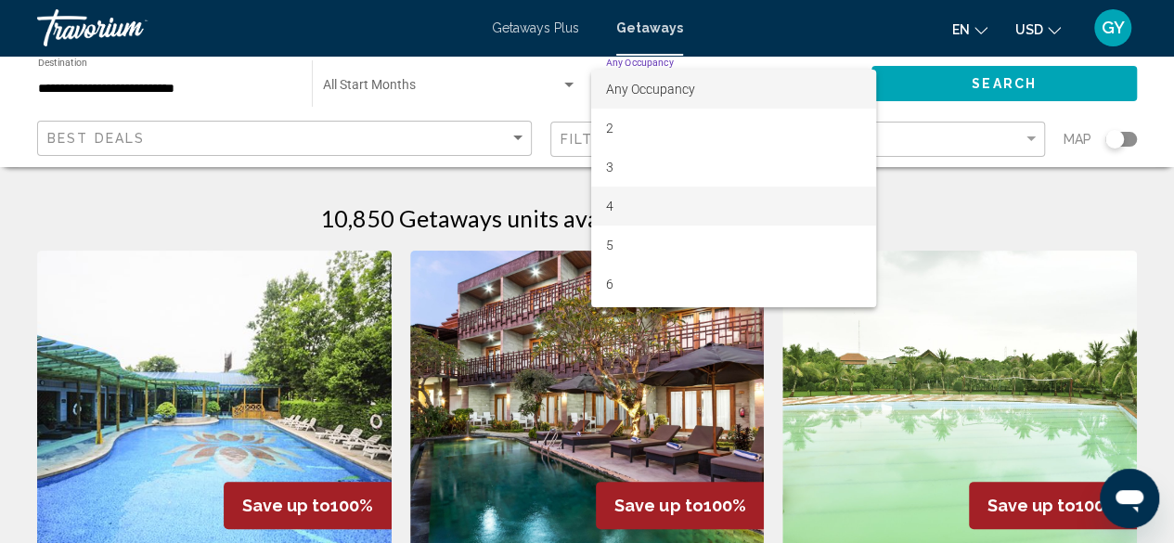
click at [744, 207] on span "4" at bounding box center [733, 206] width 255 height 39
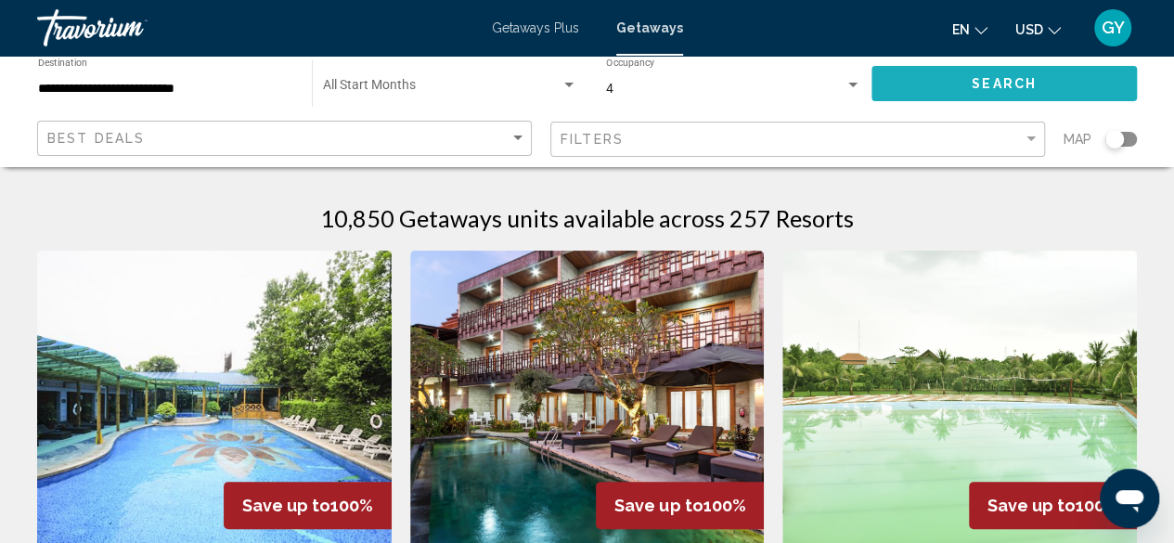
click at [1011, 86] on span "Search" at bounding box center [1004, 84] width 65 height 15
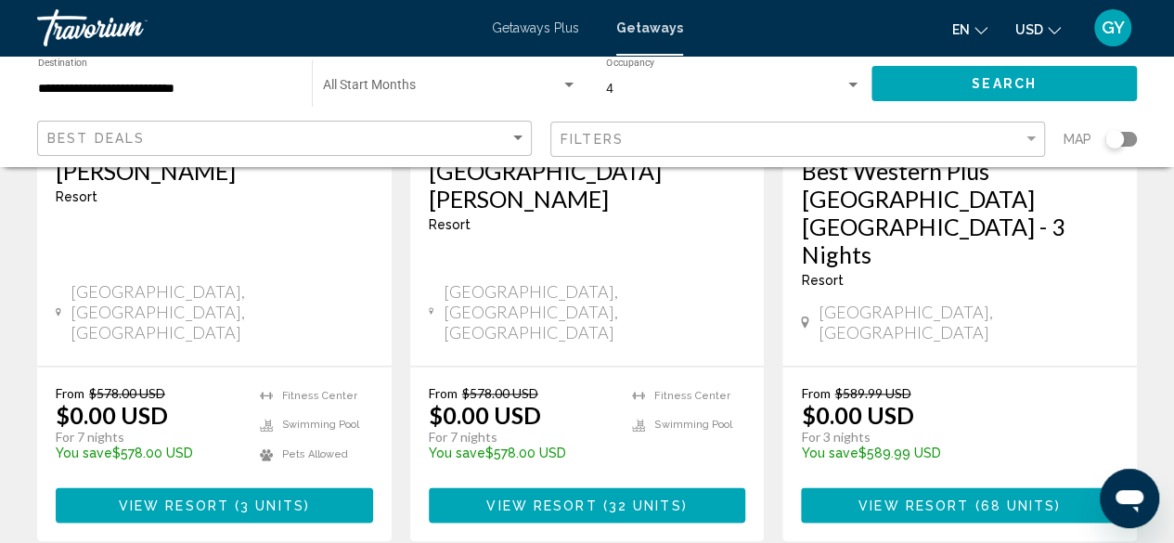
scroll to position [1086, 0]
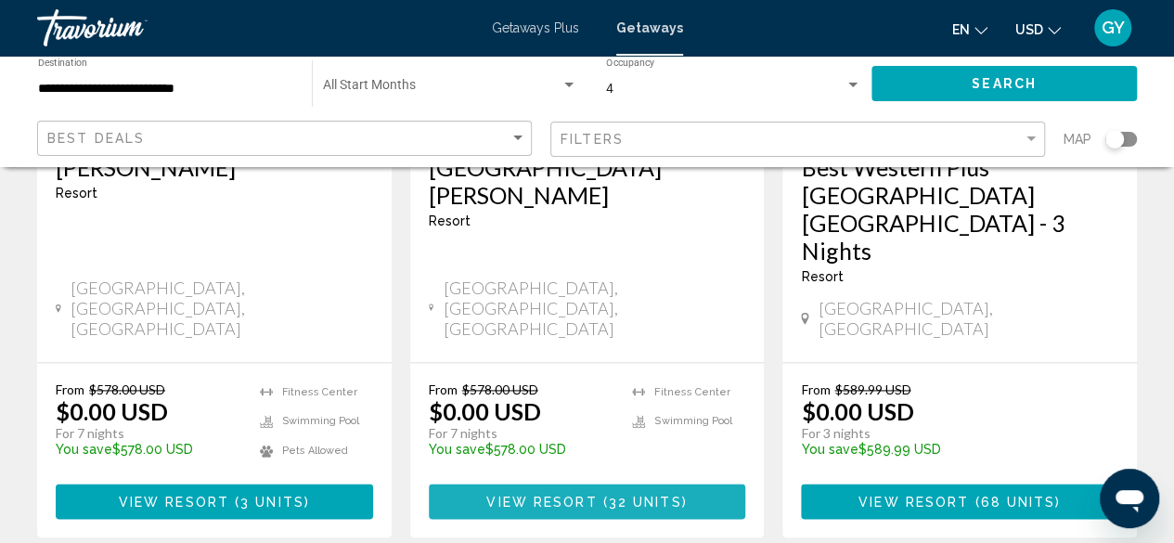
click at [573, 495] on span "View Resort" at bounding box center [541, 502] width 110 height 15
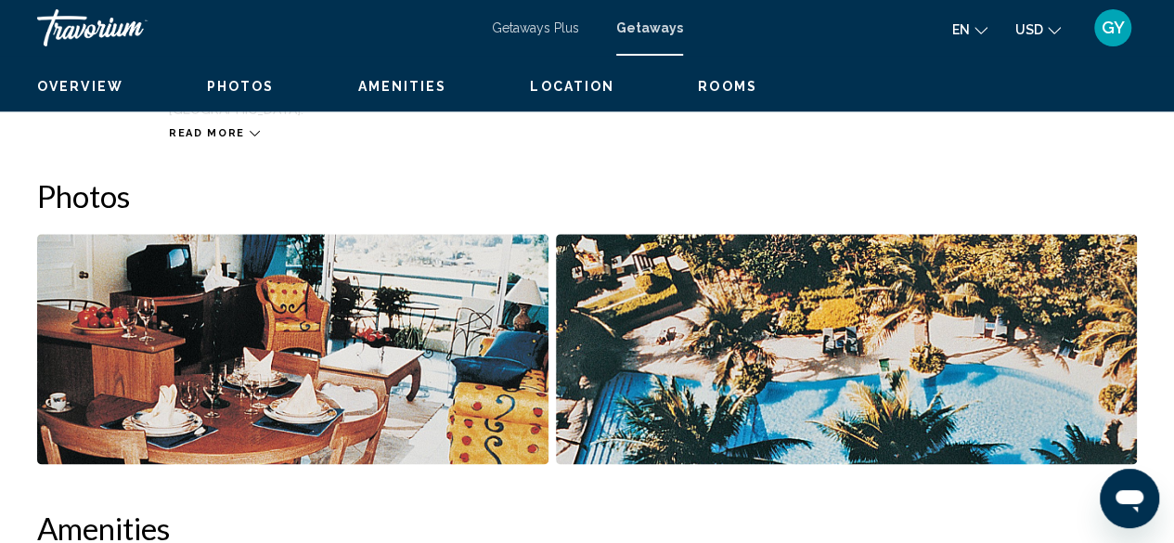
scroll to position [225, 0]
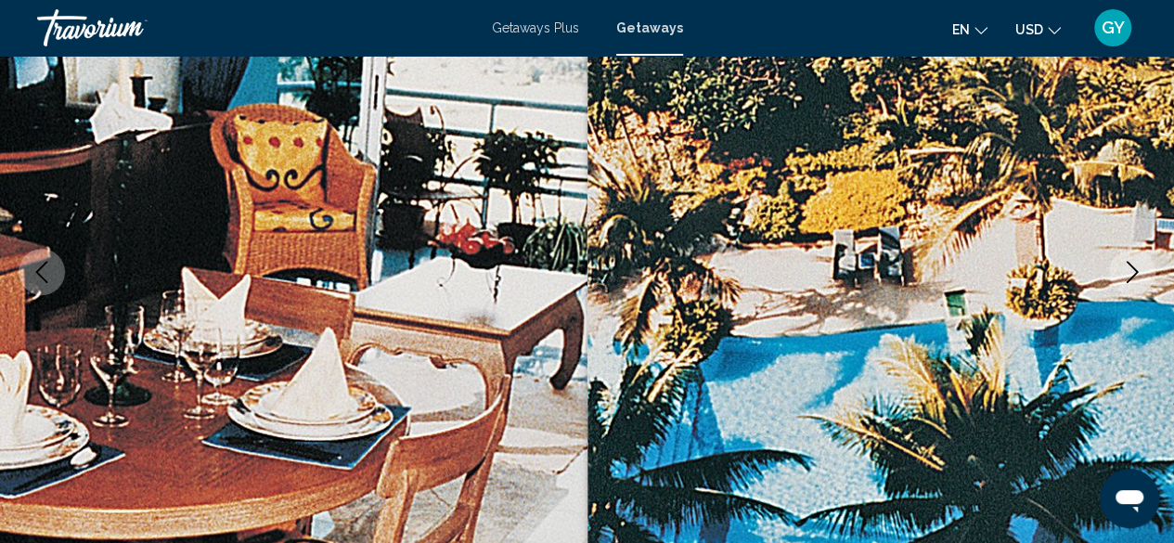
click at [1128, 274] on icon "Next image" at bounding box center [1132, 272] width 22 height 22
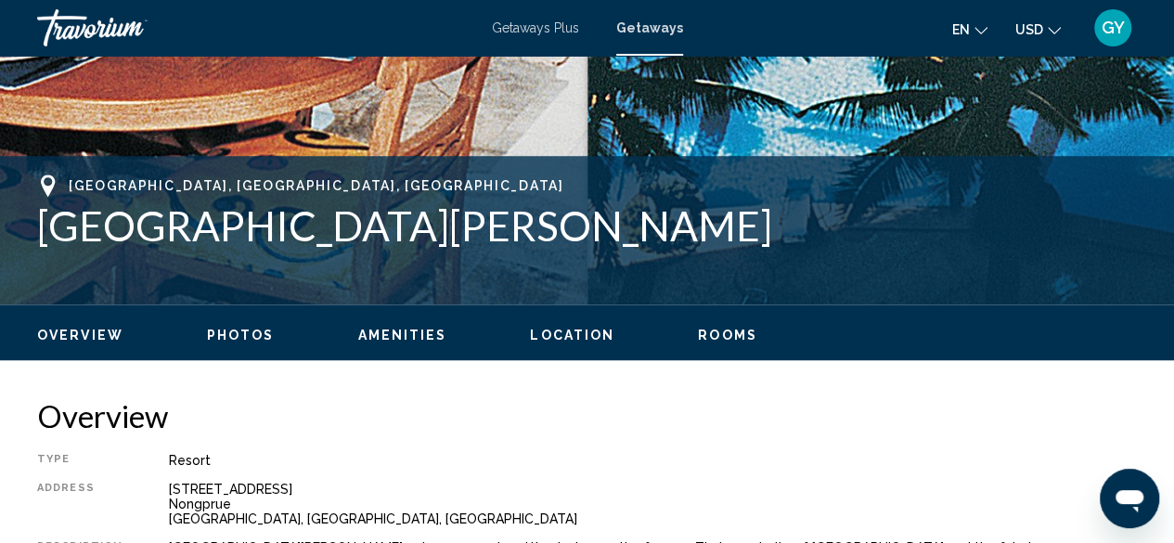
scroll to position [649, 0]
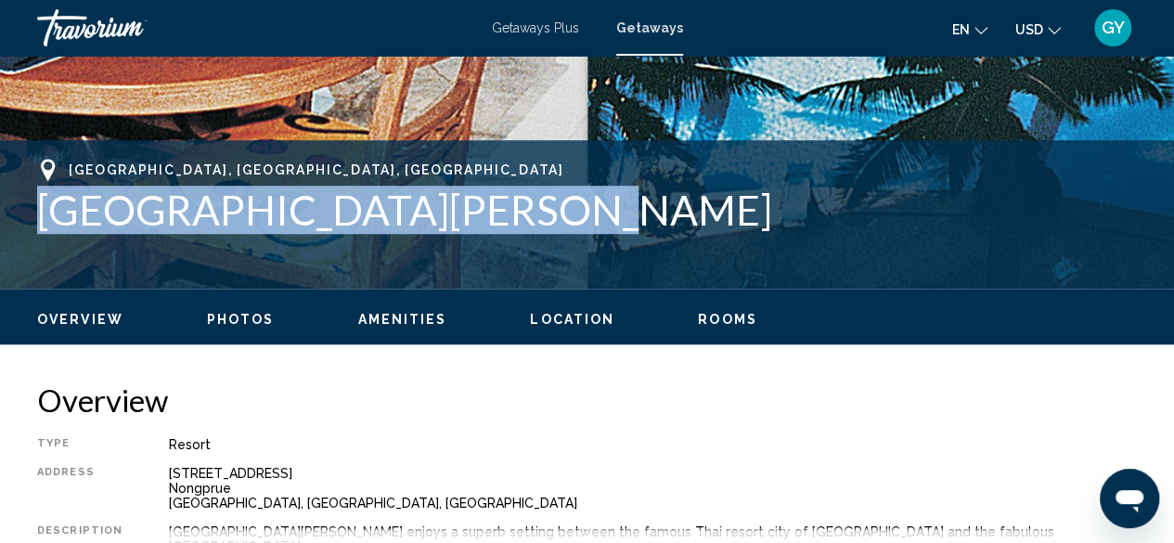
drag, startPoint x: 527, startPoint y: 208, endPoint x: 22, endPoint y: 195, distance: 505.0
click at [22, 195] on div "Chonburi, Pattaya, Thailand Chateau Dale Beach Resort Address 322 Moo 12, Thapp…" at bounding box center [587, 214] width 1174 height 111
copy h1 "Chateau Dale Beach Resort"
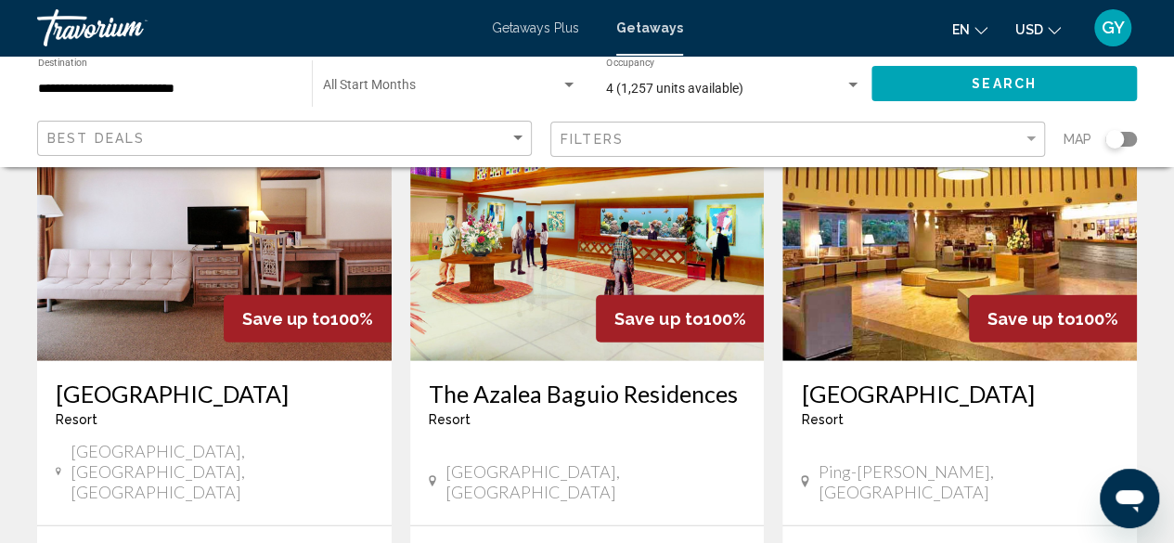
scroll to position [2273, 0]
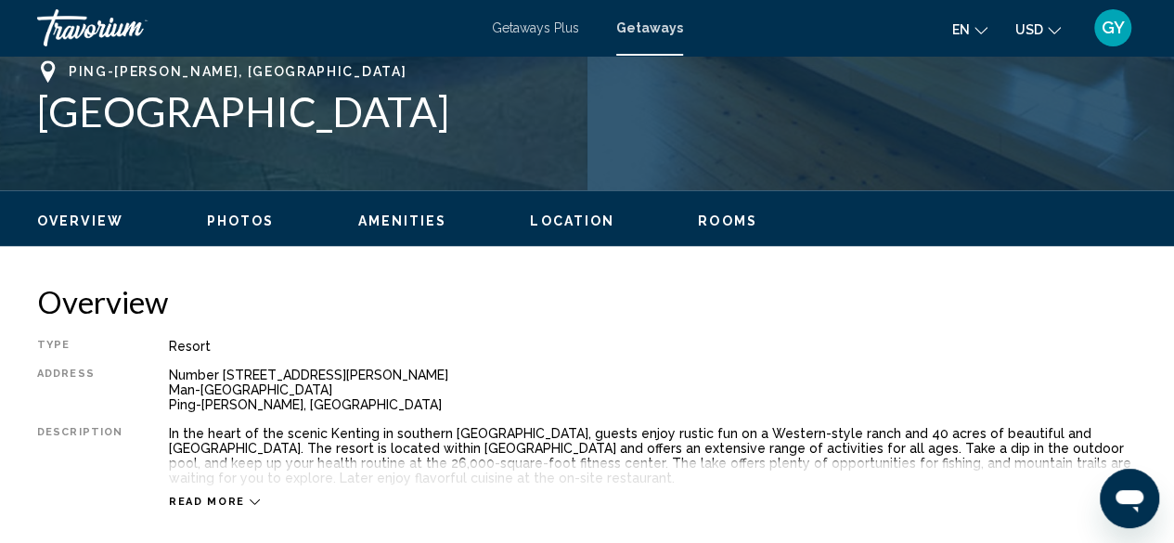
scroll to position [689, 0]
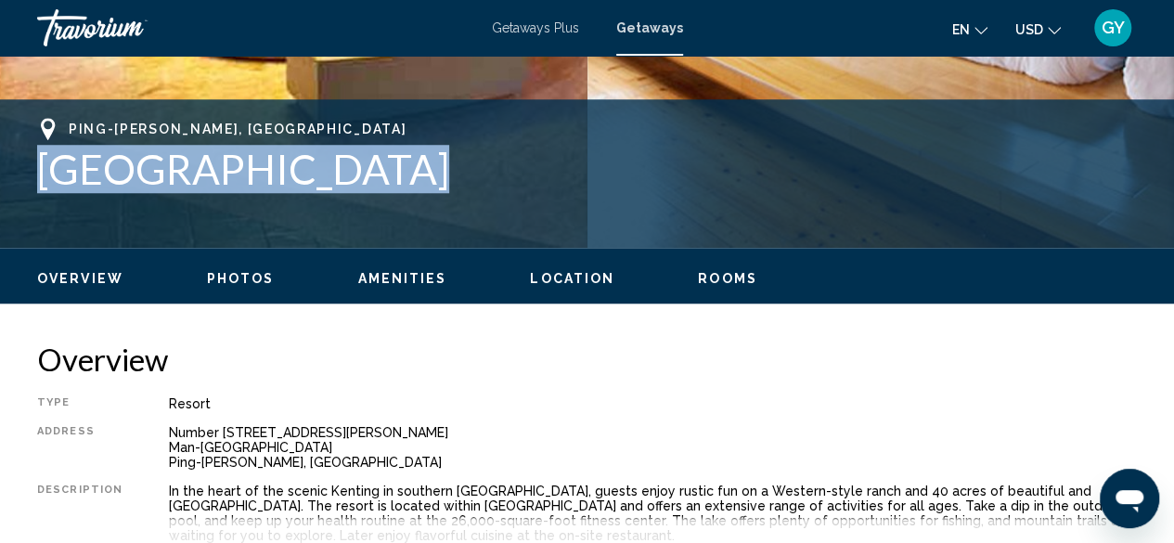
drag, startPoint x: 369, startPoint y: 166, endPoint x: 9, endPoint y: 170, distance: 360.1
click at [9, 170] on div "Ping-Tung Hsien, Taiwan Kentington Resort Address Number 205 Chun-Shan Road Man…" at bounding box center [587, 173] width 1174 height 111
copy h1 "[GEOGRAPHIC_DATA]"
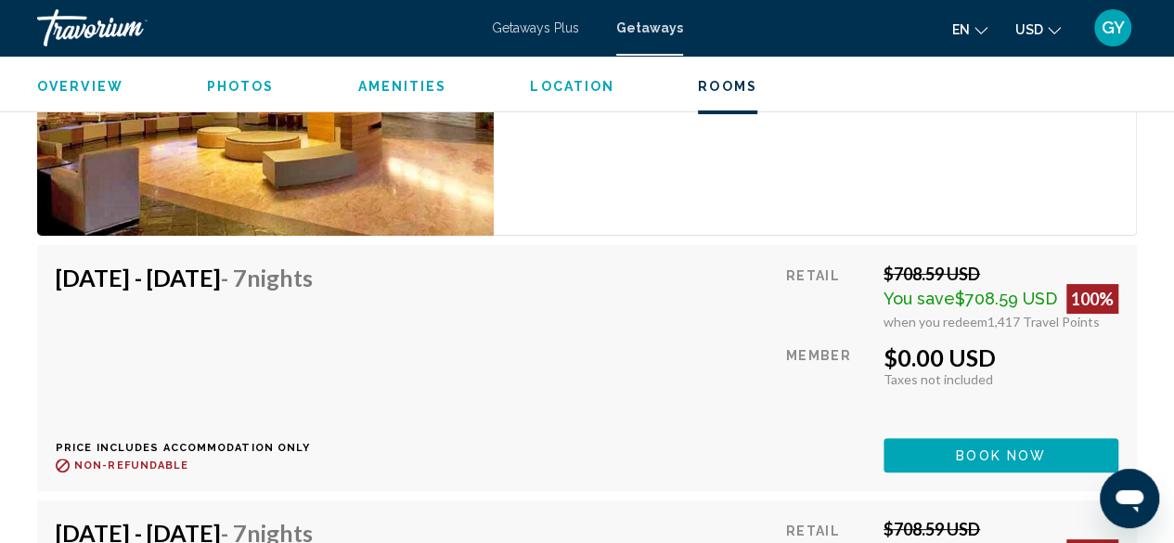
scroll to position [3534, 0]
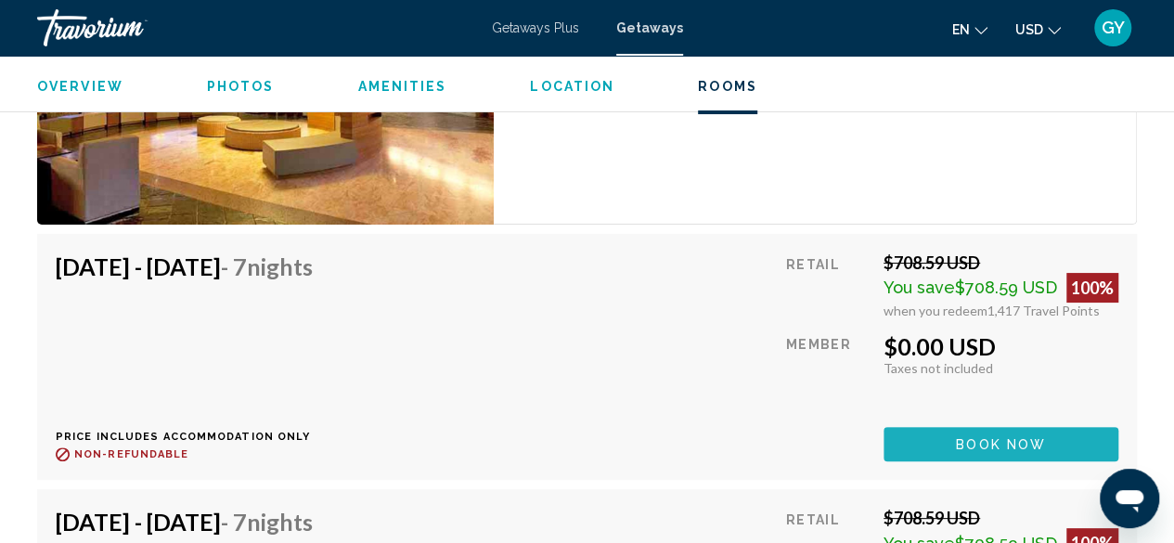
click at [992, 441] on span "Book now" at bounding box center [1001, 444] width 90 height 15
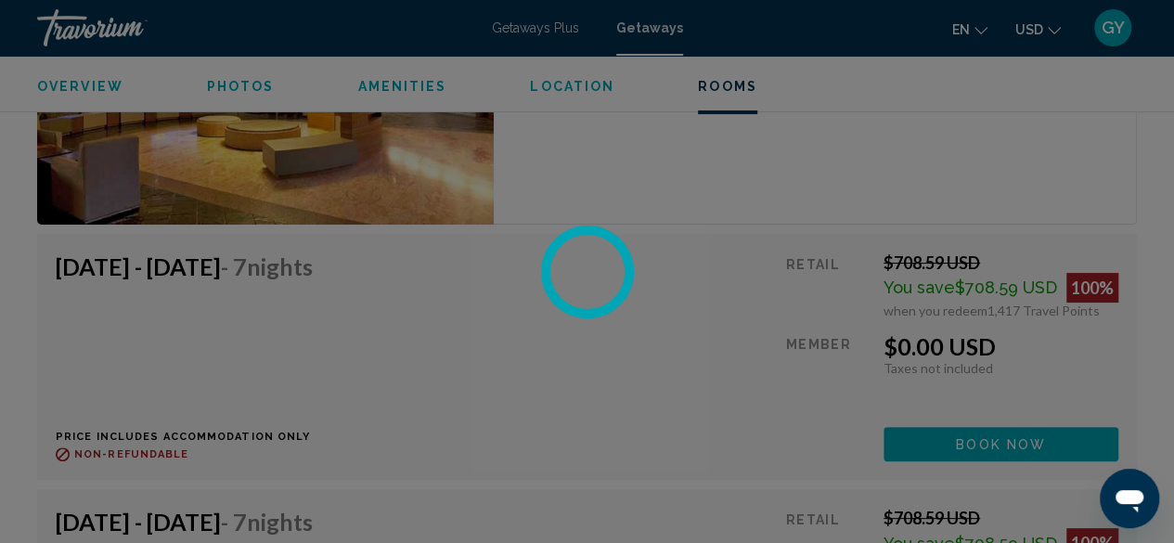
click at [699, 417] on div at bounding box center [587, 271] width 1174 height 543
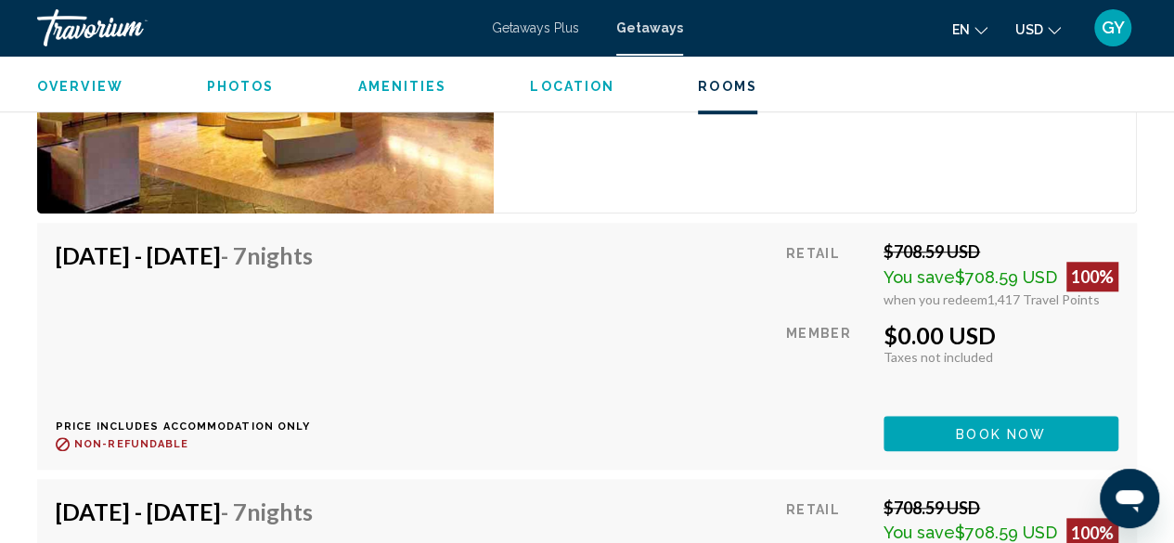
scroll to position [11191, 0]
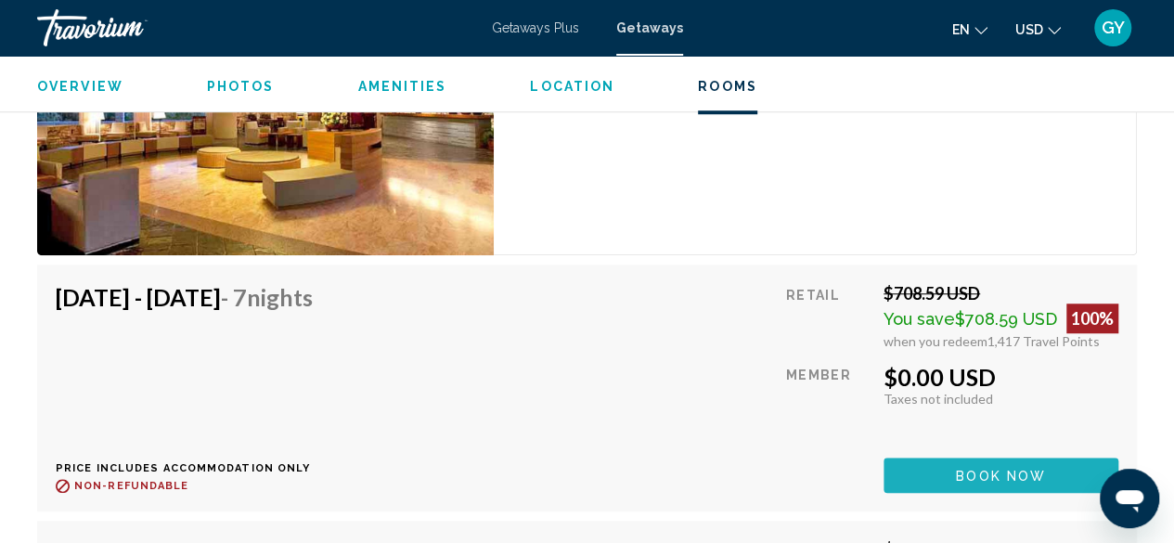
click at [1004, 469] on span "Book now" at bounding box center [1001, 476] width 90 height 15
